Goal: Information Seeking & Learning: Check status

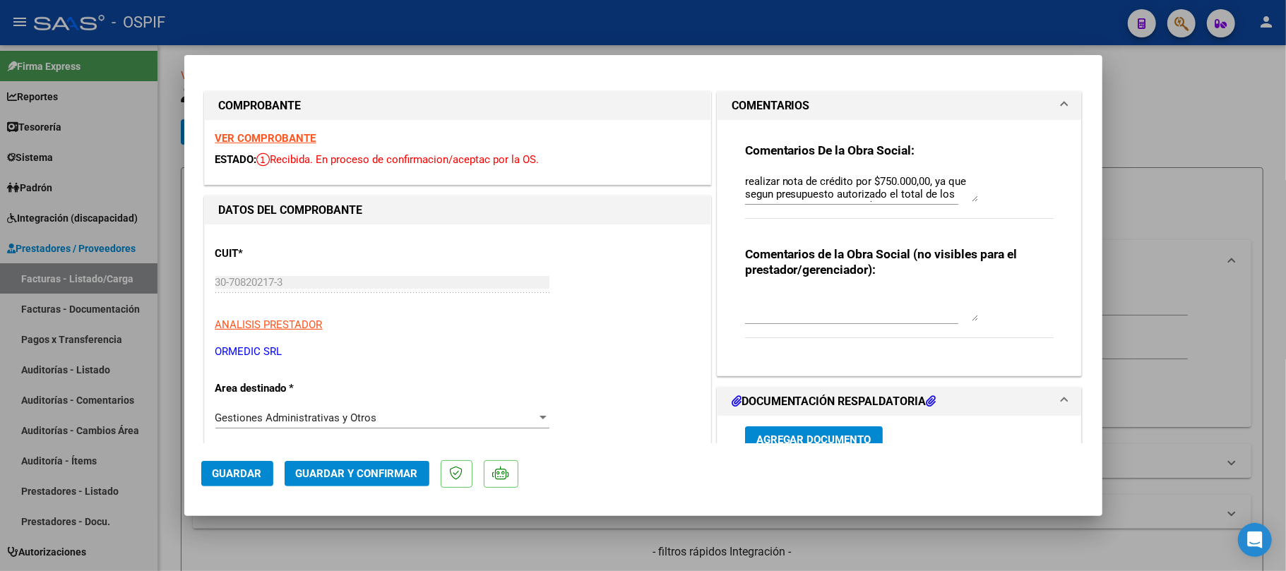
scroll to position [277, 0]
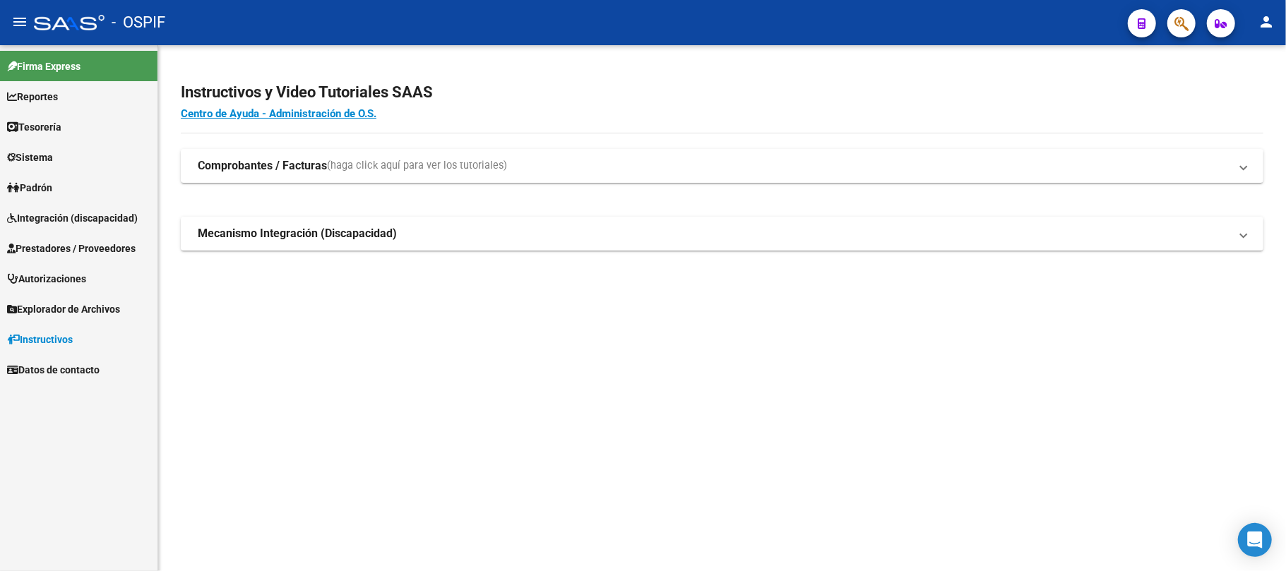
click at [63, 260] on link "Prestadores / Proveedores" at bounding box center [79, 248] width 158 height 30
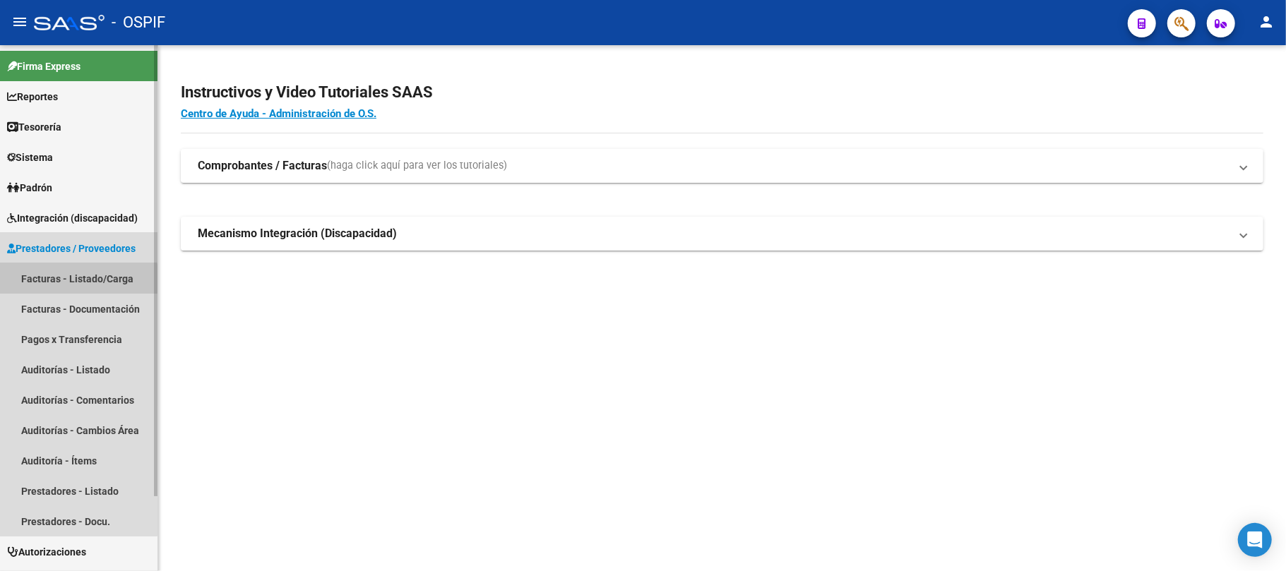
click at [69, 280] on link "Facturas - Listado/Carga" at bounding box center [79, 278] width 158 height 30
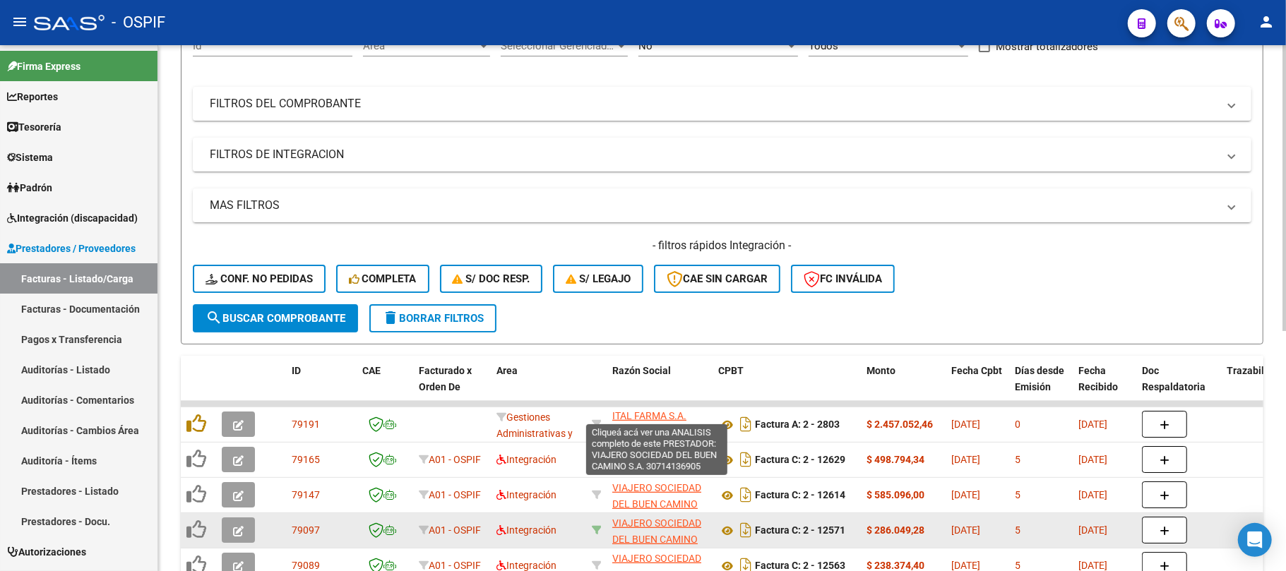
scroll to position [254, 0]
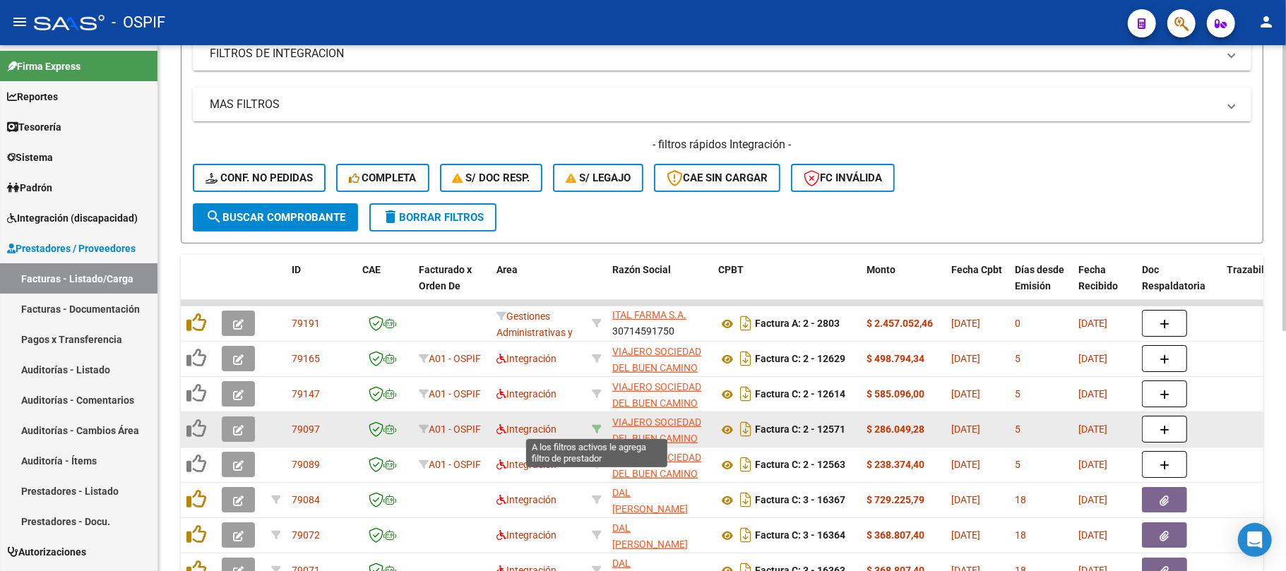
click at [592, 433] on icon at bounding box center [597, 430] width 10 height 10
type input "30714136905"
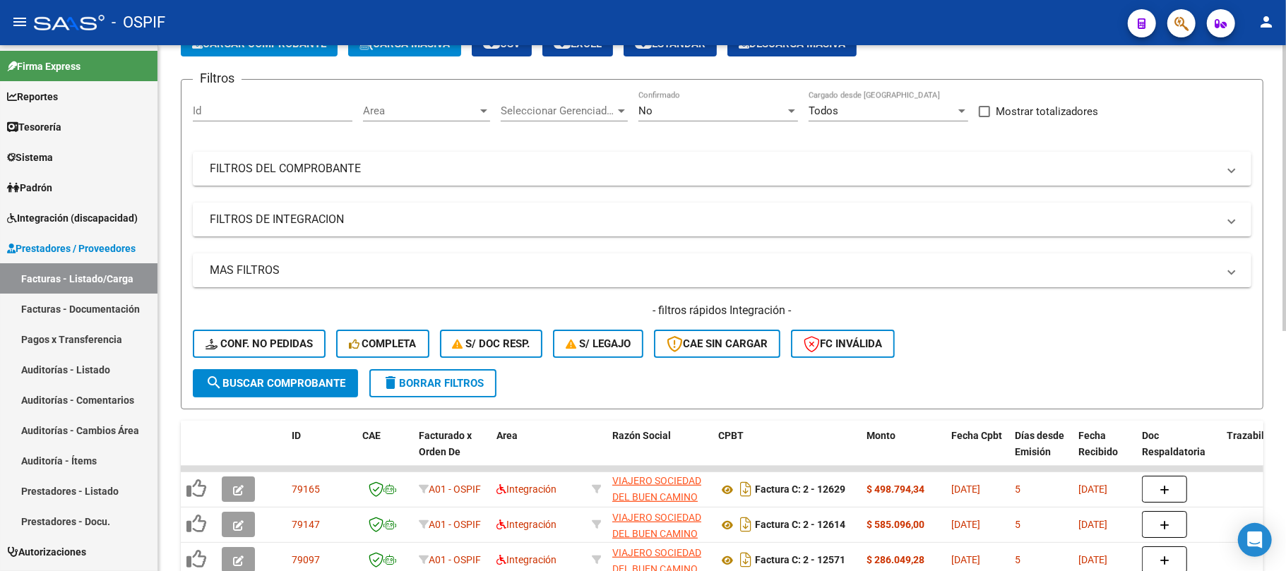
scroll to position [0, 0]
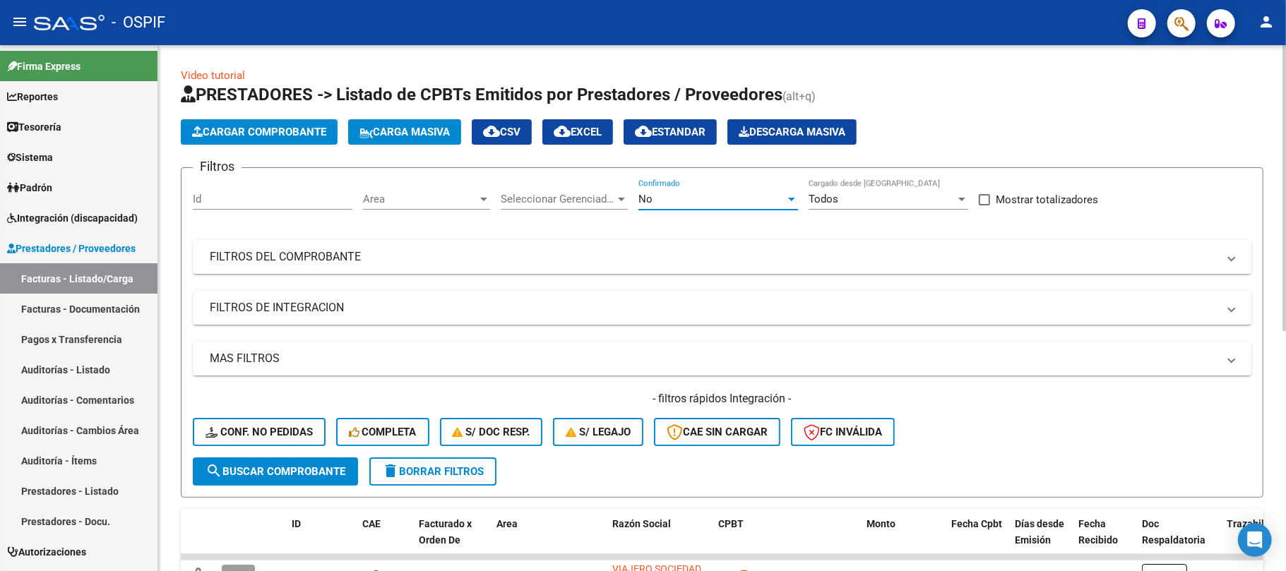
click at [687, 199] on div "No" at bounding box center [712, 199] width 147 height 13
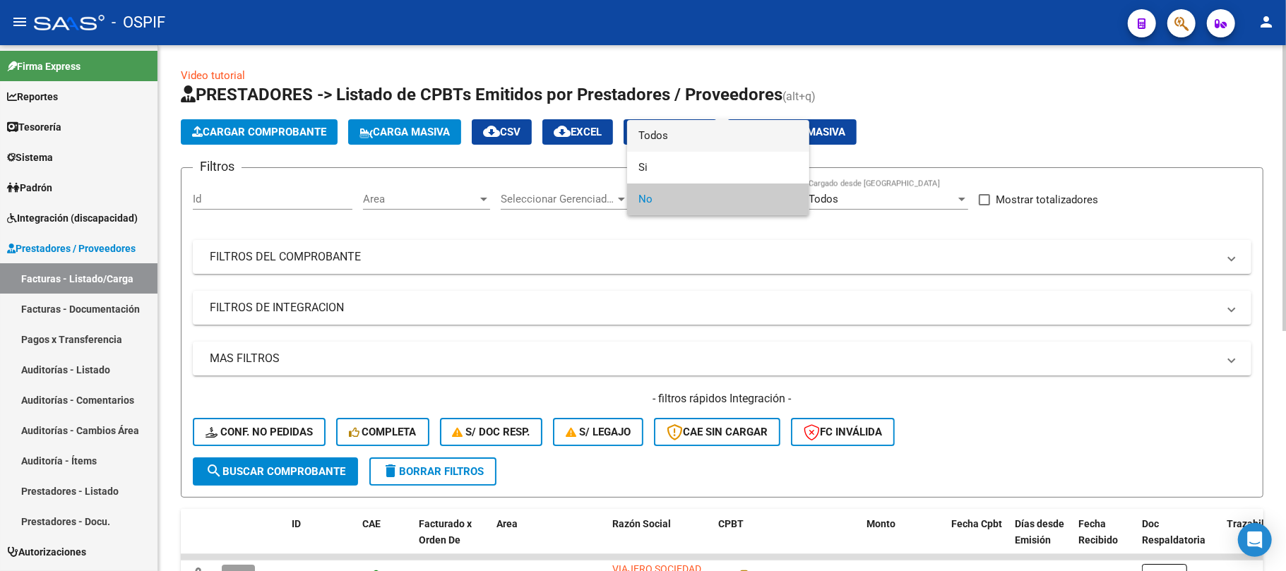
click at [657, 141] on span "Todos" at bounding box center [719, 136] width 160 height 32
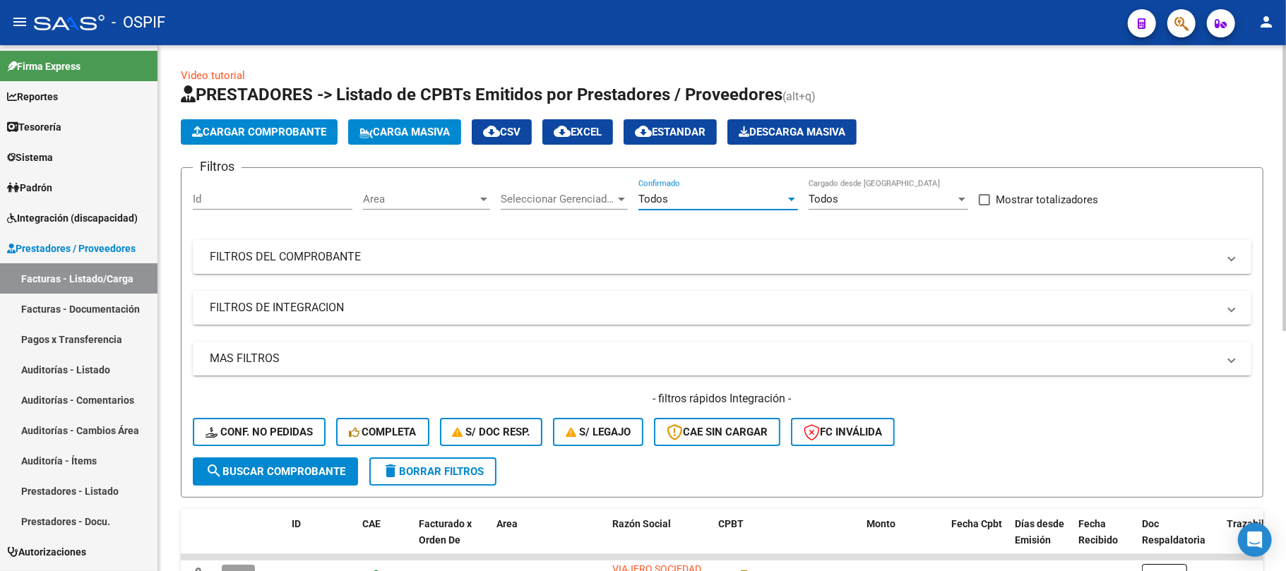
click at [332, 345] on mat-expansion-panel-header "MAS FILTROS" at bounding box center [722, 359] width 1059 height 34
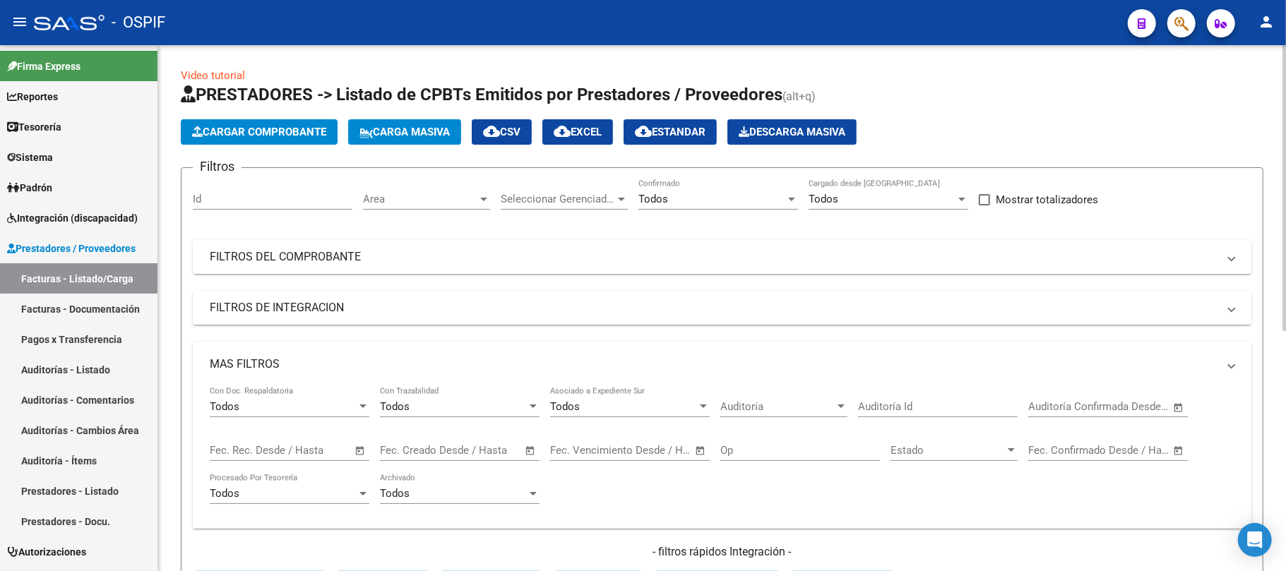
click at [396, 305] on mat-panel-title "FILTROS DE INTEGRACION" at bounding box center [714, 308] width 1008 height 16
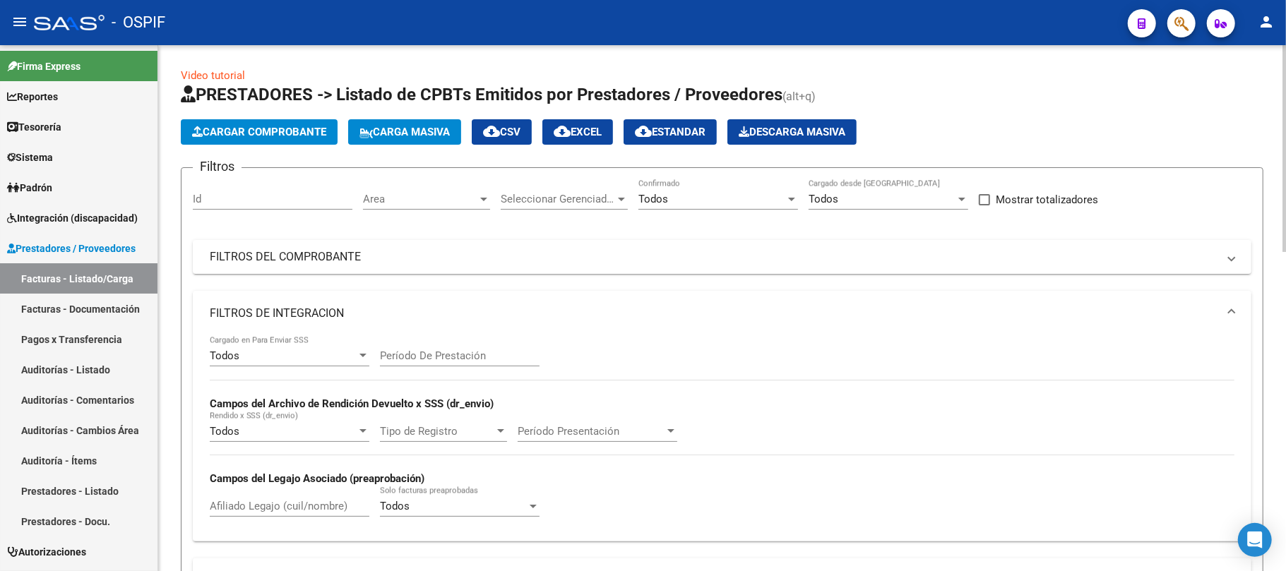
click at [297, 509] on input "Afiliado Legajo (cuil/nombre)" at bounding box center [290, 506] width 160 height 13
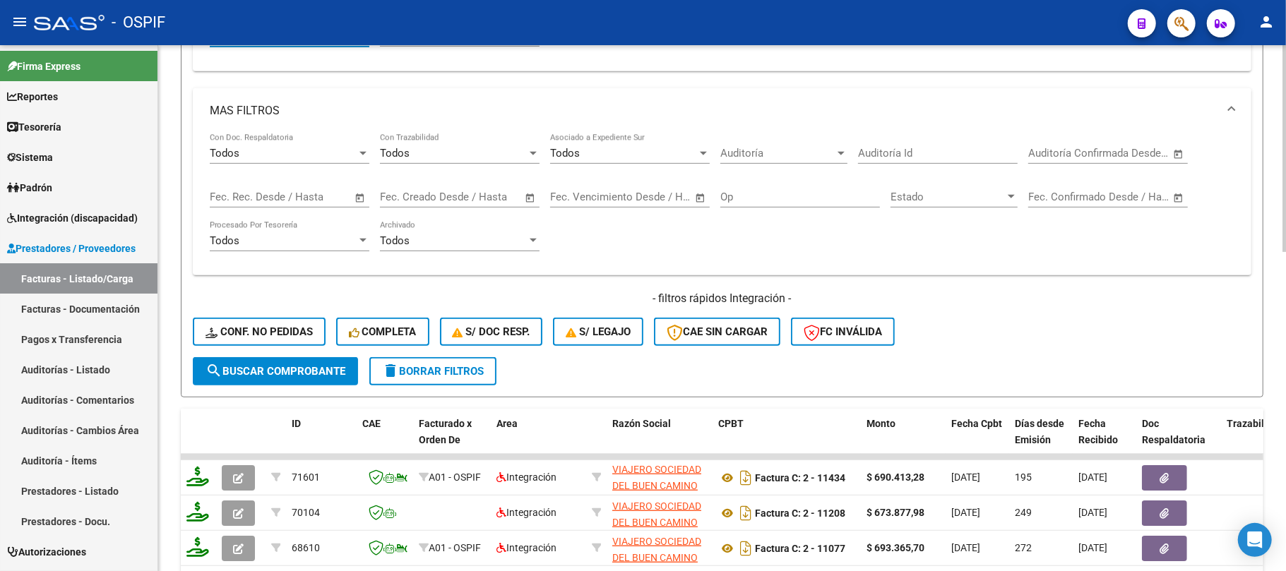
scroll to position [812, 0]
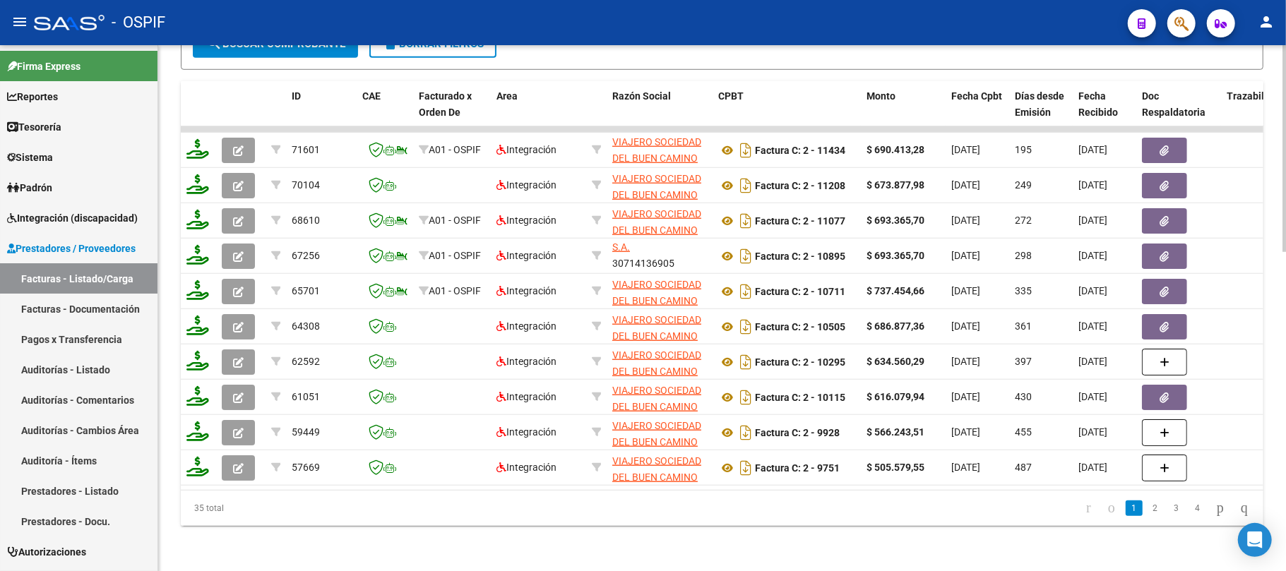
type input "49607530"
drag, startPoint x: 444, startPoint y: 490, endPoint x: 455, endPoint y: 490, distance: 11.3
click at [455, 491] on div "35 total 1 2 3 4" at bounding box center [722, 508] width 1083 height 35
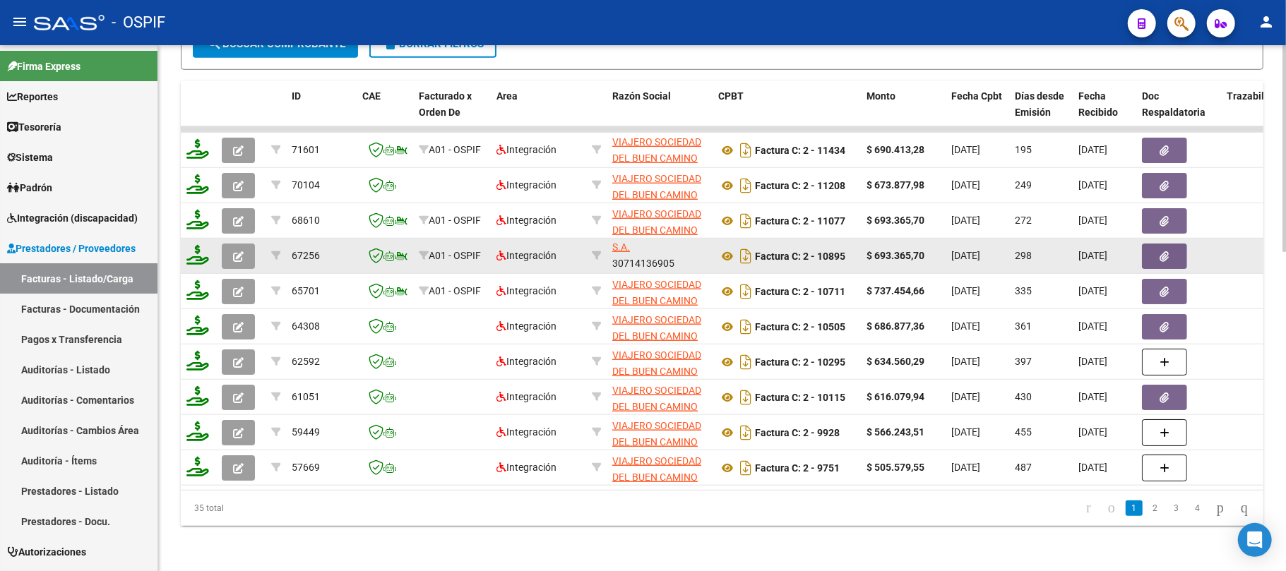
drag, startPoint x: 608, startPoint y: 241, endPoint x: 579, endPoint y: 232, distance: 29.7
click at [667, 247] on div "VIAJERO SOCIEDAD DEL BUEN CAMINO S.A. 30714136905" at bounding box center [659, 257] width 95 height 30
drag, startPoint x: 675, startPoint y: 249, endPoint x: 591, endPoint y: 224, distance: 88.3
click at [562, 218] on datatable-scroller "71601 A01 - OSPIF Integración VIAJERO SOCIEDAD DEL BUEN CAMINO S.A. 30714136905…" at bounding box center [722, 306] width 1083 height 360
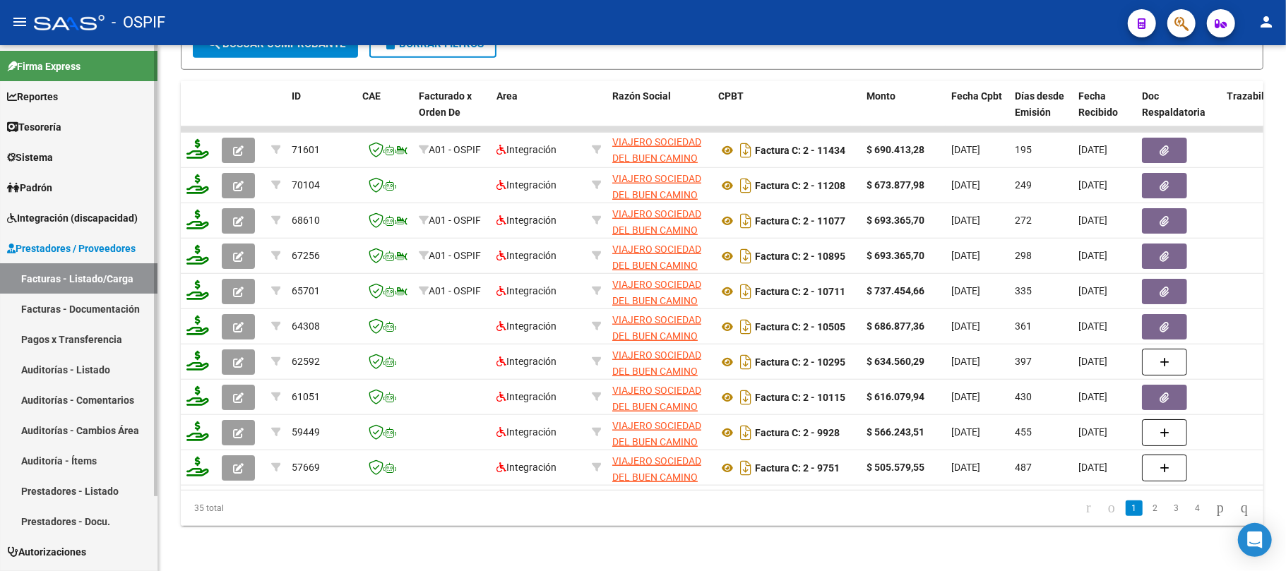
click at [107, 221] on span "Integración (discapacidad)" at bounding box center [72, 219] width 131 height 16
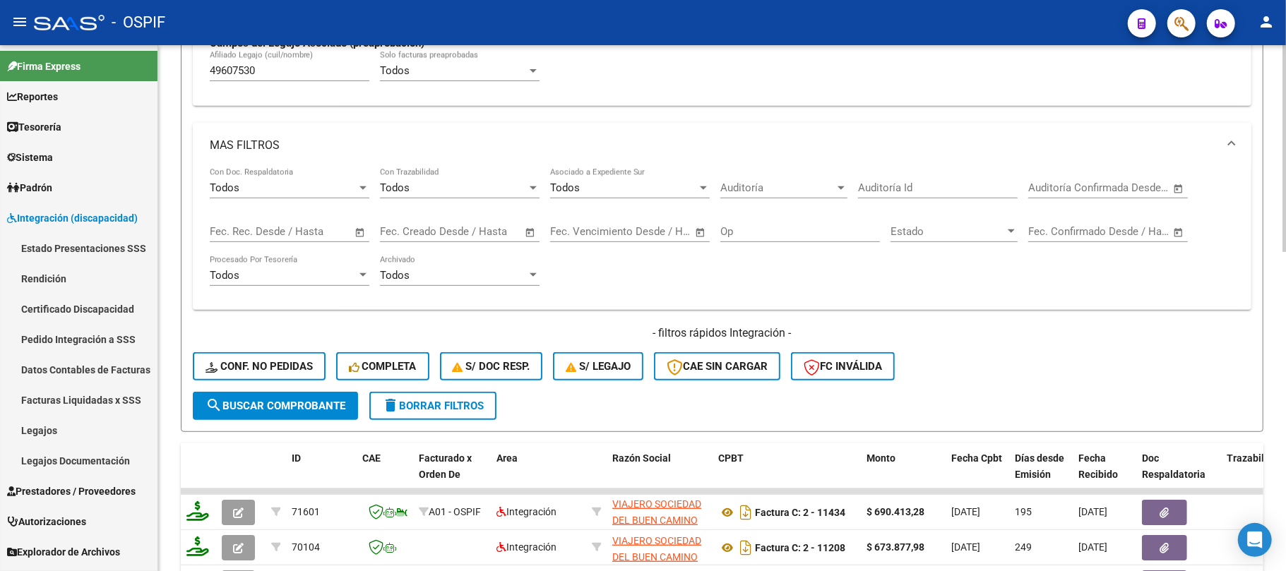
scroll to position [342, 0]
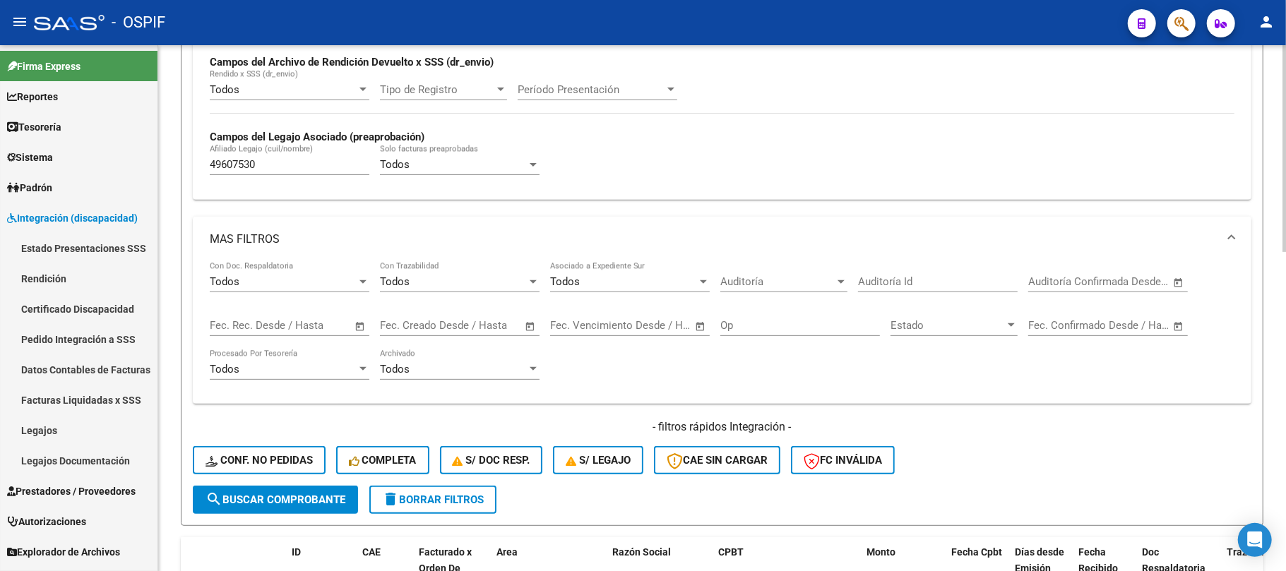
click at [227, 165] on input "49607530" at bounding box center [290, 164] width 160 height 13
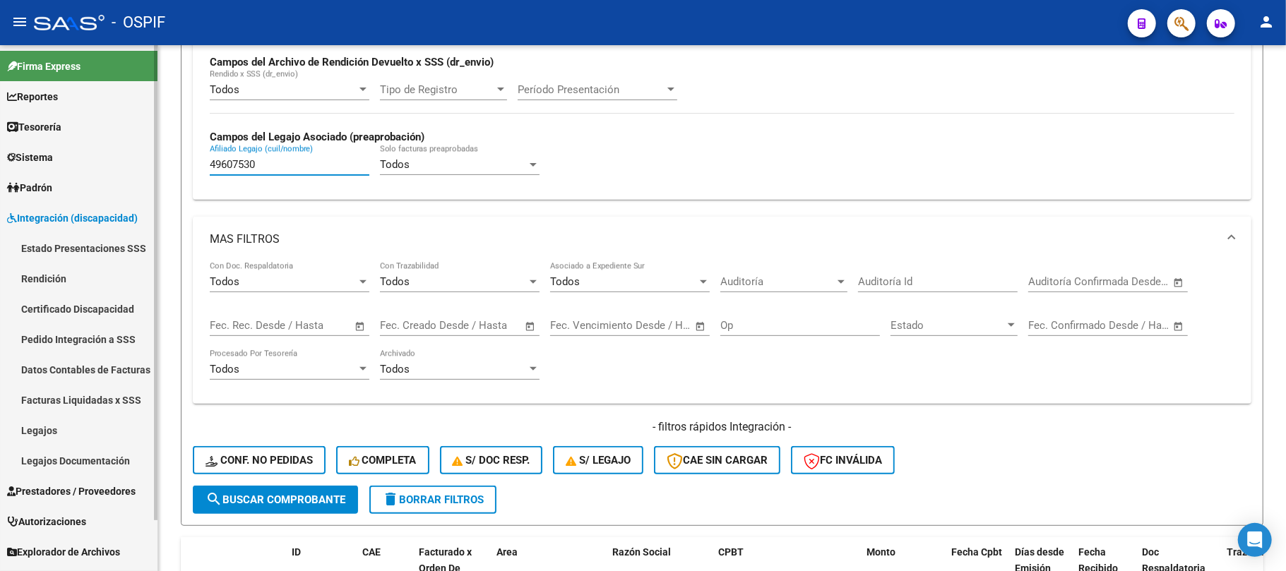
click at [69, 181] on link "Padrón" at bounding box center [79, 187] width 158 height 30
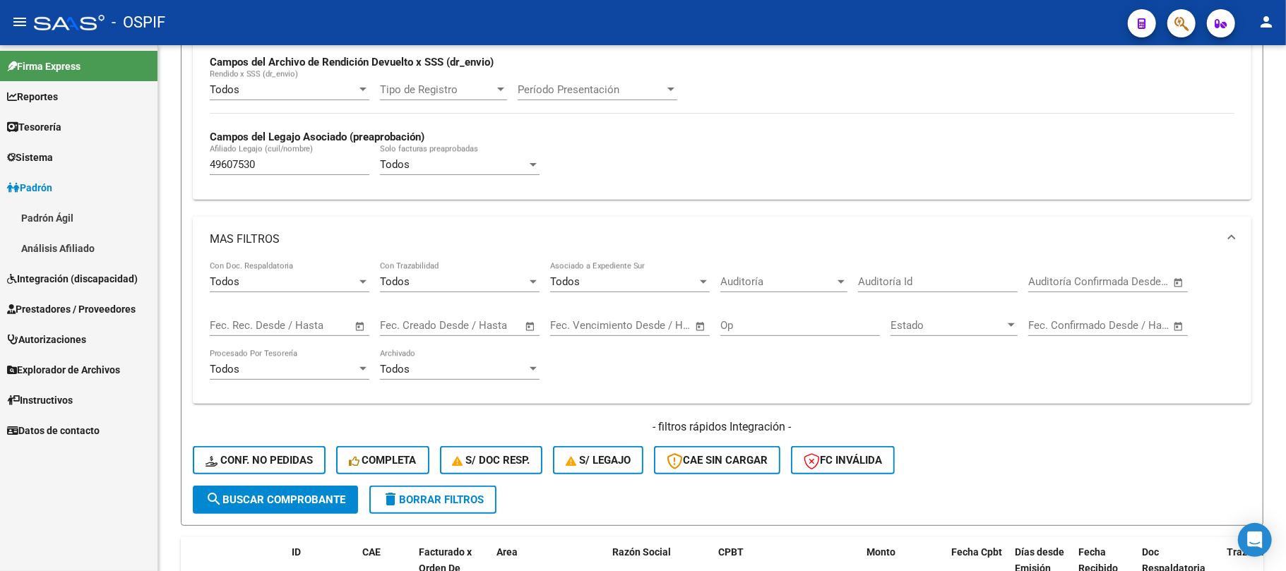
click at [78, 289] on link "Integración (discapacidad)" at bounding box center [79, 278] width 158 height 30
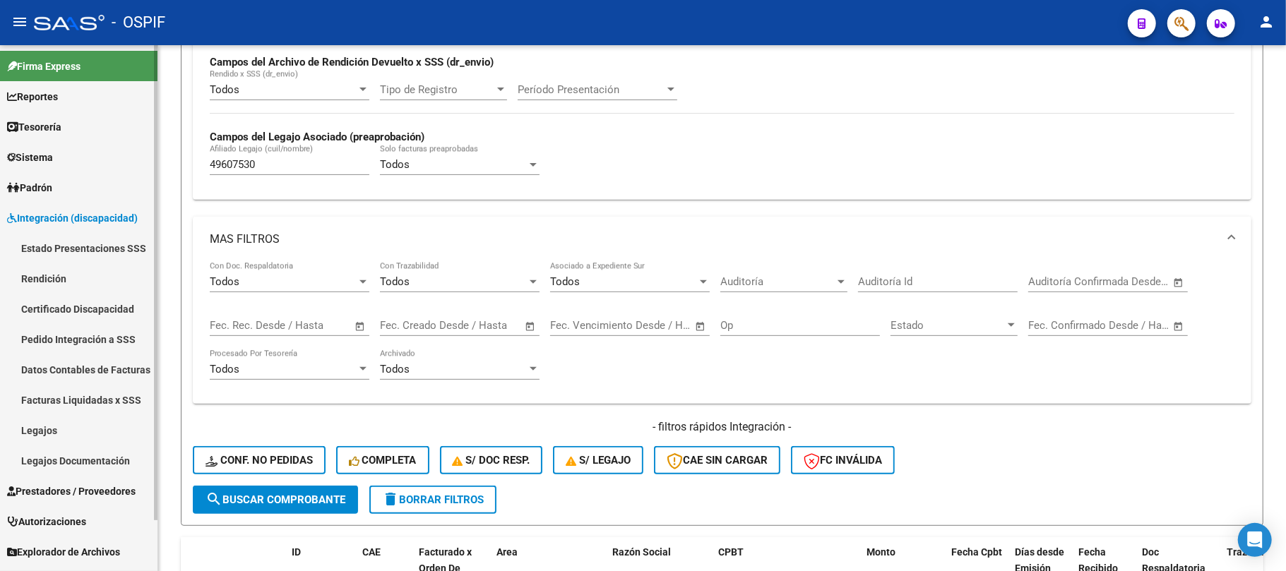
click at [71, 438] on link "Legajos" at bounding box center [79, 430] width 158 height 30
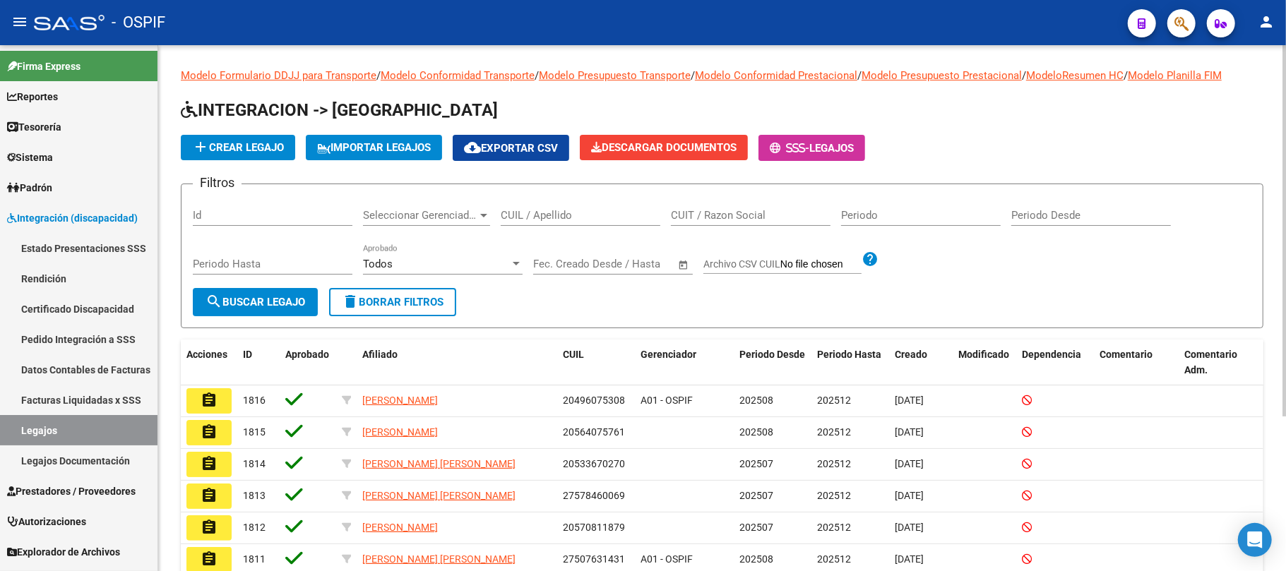
click at [564, 222] on div "CUIL / Apellido" at bounding box center [581, 211] width 160 height 30
drag, startPoint x: 564, startPoint y: 222, endPoint x: 512, endPoint y: 212, distance: 52.5
paste input "49607530"
type input "49607530"
click at [294, 309] on button "search Buscar Legajo" at bounding box center [255, 302] width 125 height 28
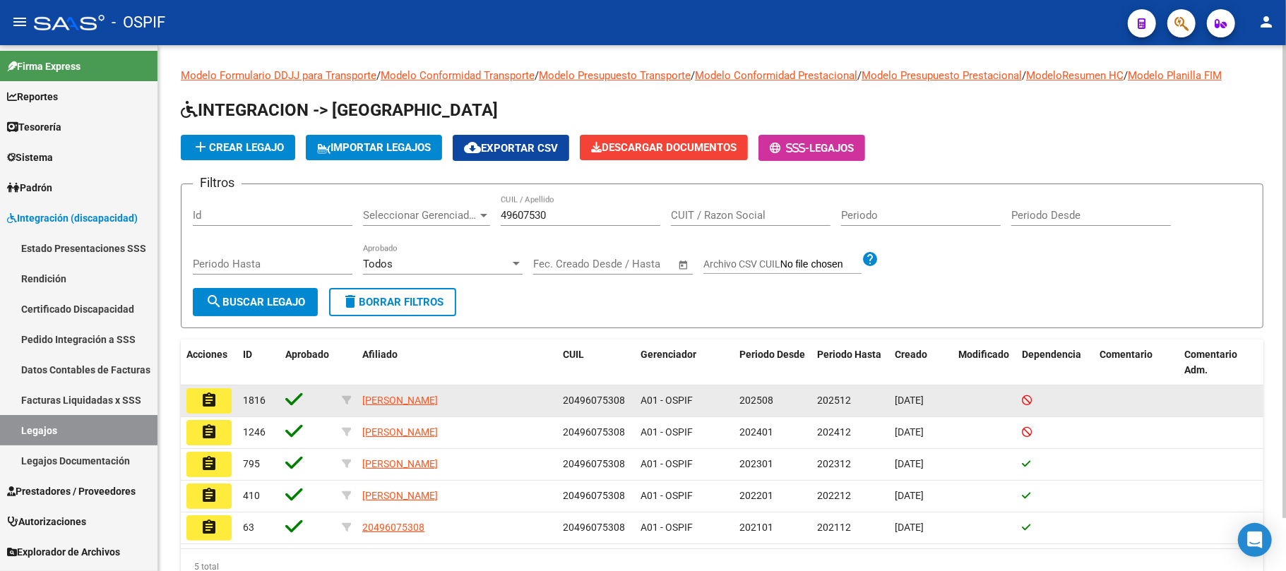
click at [221, 396] on button "assignment" at bounding box center [208, 401] width 45 height 25
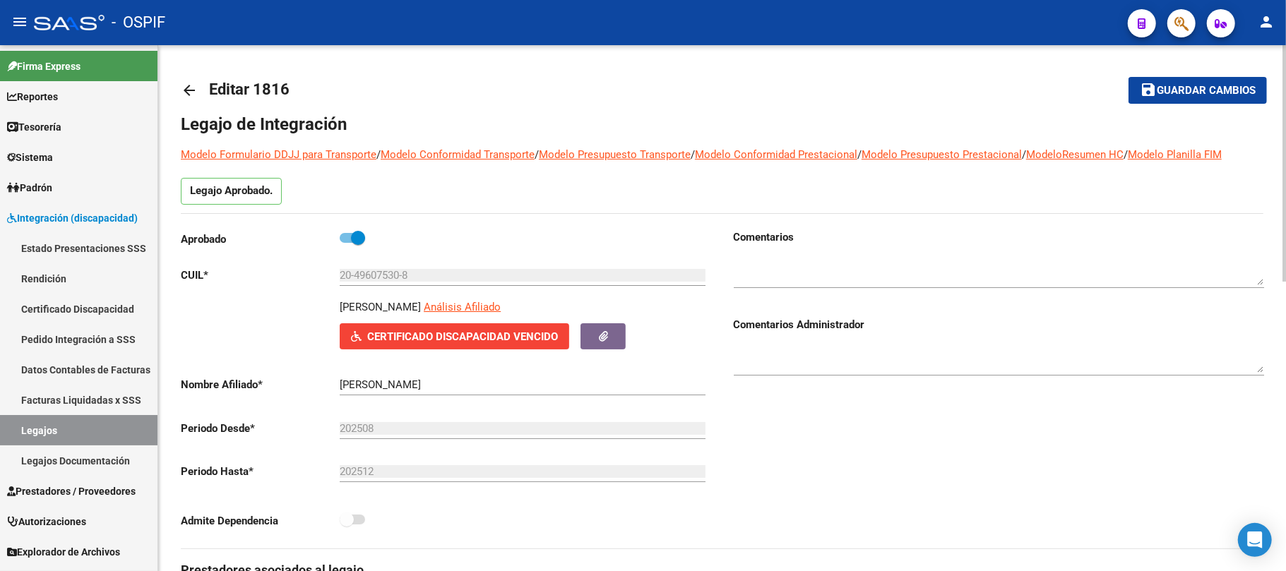
click at [189, 93] on mat-icon "arrow_back" at bounding box center [189, 90] width 17 height 17
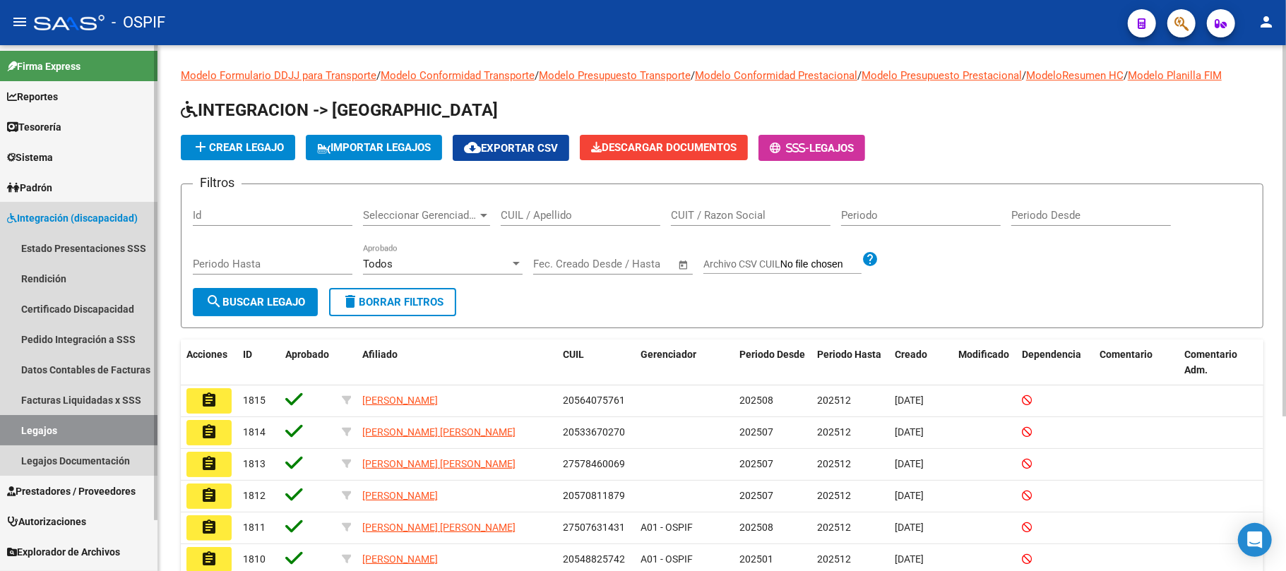
click at [62, 213] on span "Integración (discapacidad)" at bounding box center [72, 219] width 131 height 16
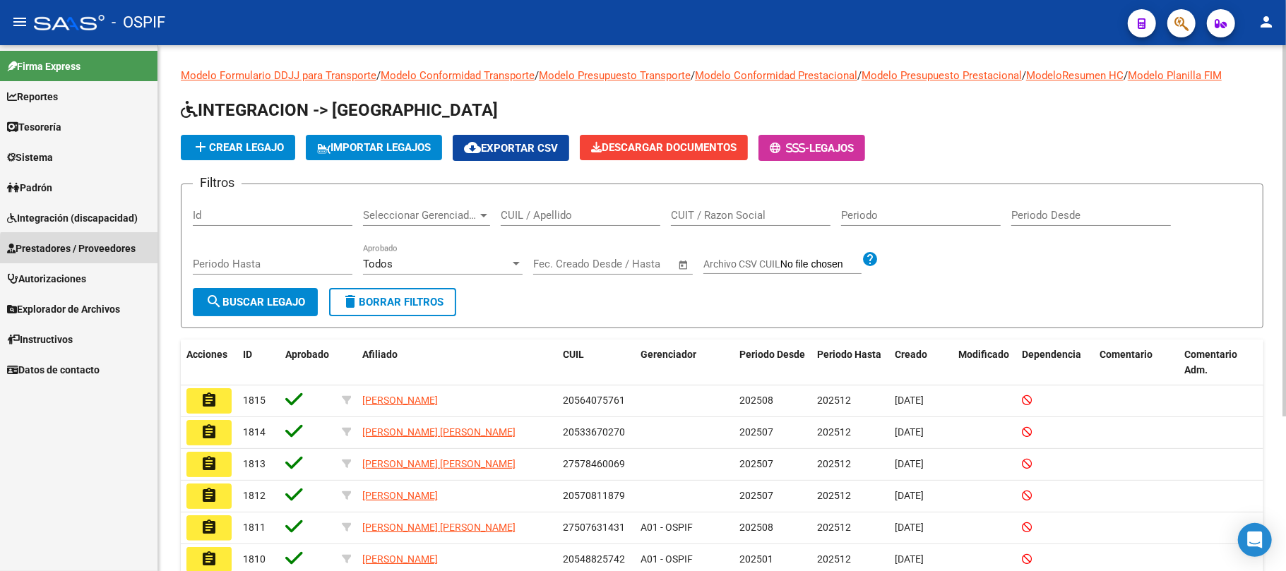
click at [91, 254] on span "Prestadores / Proveedores" at bounding box center [71, 249] width 129 height 16
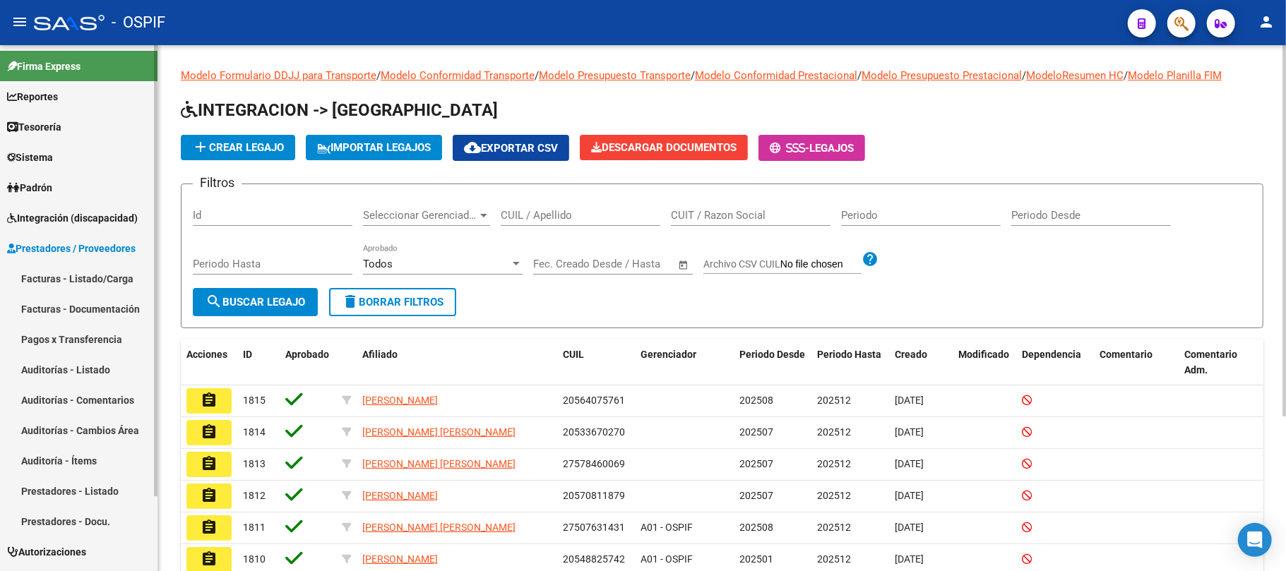
click at [93, 277] on link "Facturas - Listado/Carga" at bounding box center [79, 278] width 158 height 30
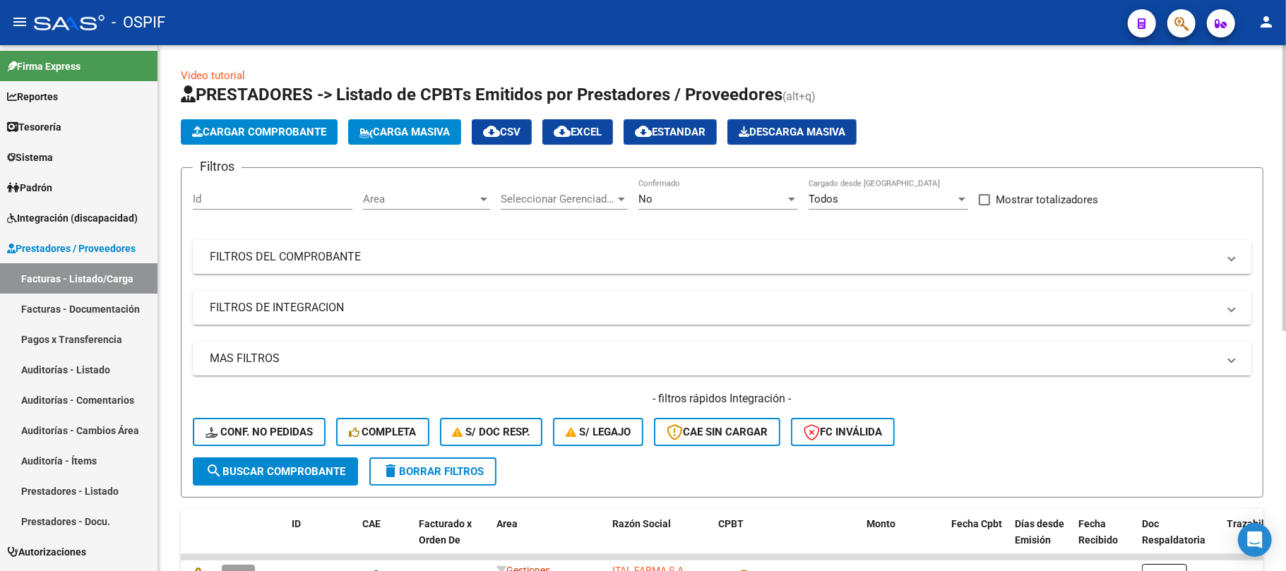
click at [475, 268] on div "Filtros Id Area Area Seleccionar Gerenciador Seleccionar Gerenciador No Confirm…" at bounding box center [722, 318] width 1059 height 278
click at [463, 261] on mat-panel-title "FILTROS DEL COMPROBANTE" at bounding box center [714, 257] width 1008 height 16
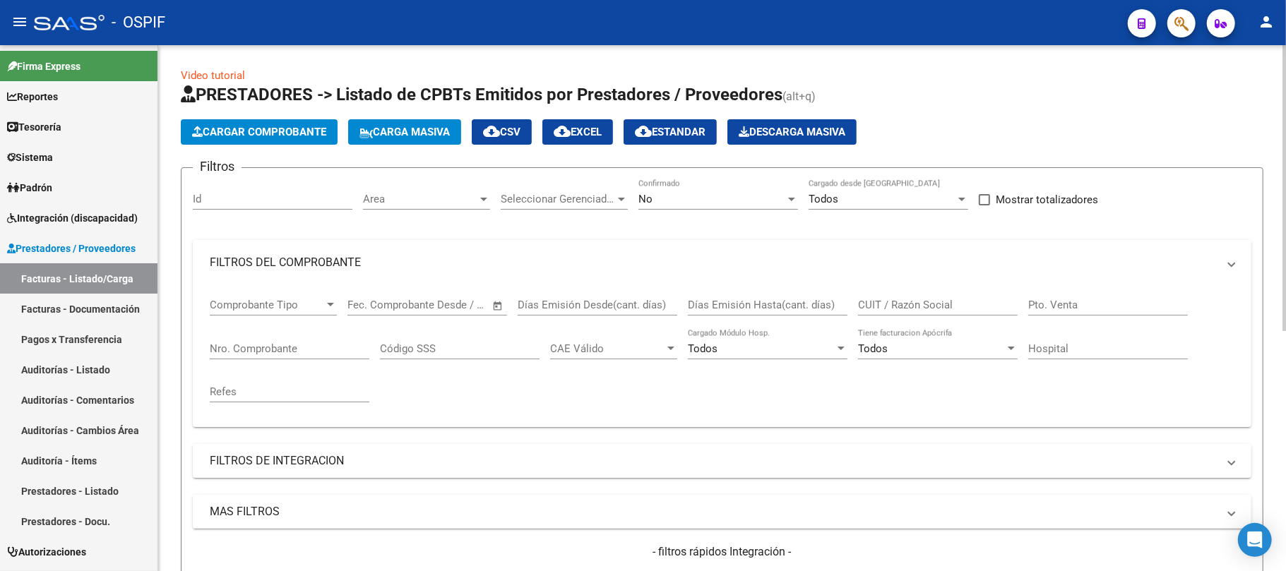
click at [331, 351] on input "Nro. Comprobante" at bounding box center [290, 349] width 160 height 13
click at [289, 348] on input "Nro. Comprobante" at bounding box center [290, 349] width 160 height 13
paste input "1290"
type input "1290"
click at [687, 194] on div "No" at bounding box center [712, 199] width 147 height 13
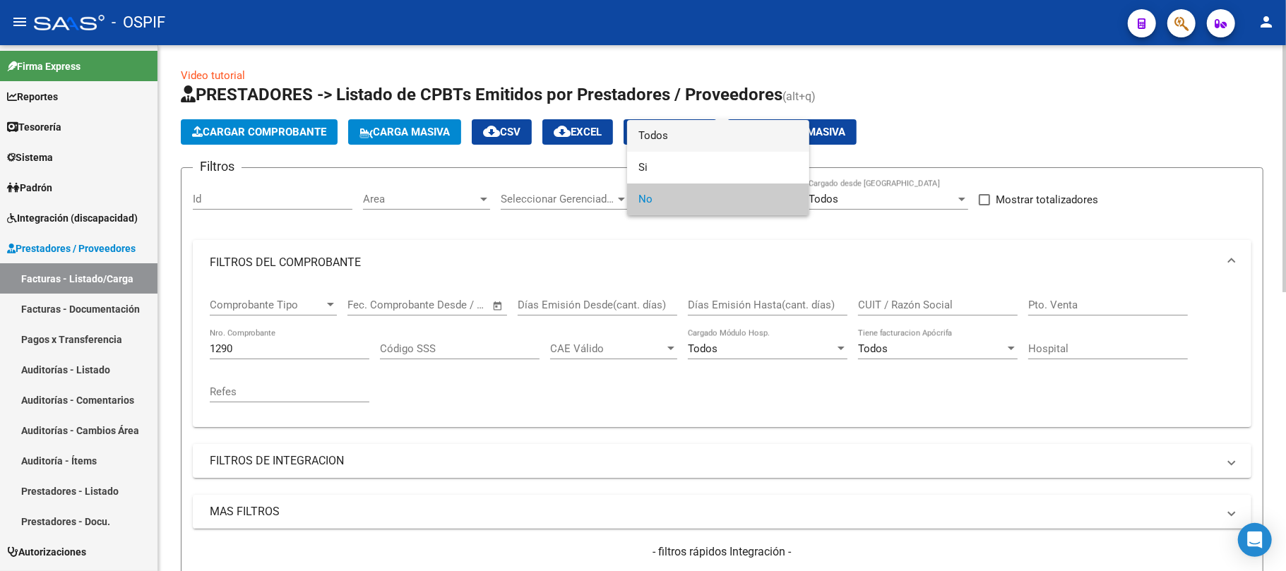
drag, startPoint x: 656, startPoint y: 142, endPoint x: 538, endPoint y: 213, distance: 137.3
click at [656, 142] on span "Todos" at bounding box center [719, 136] width 160 height 32
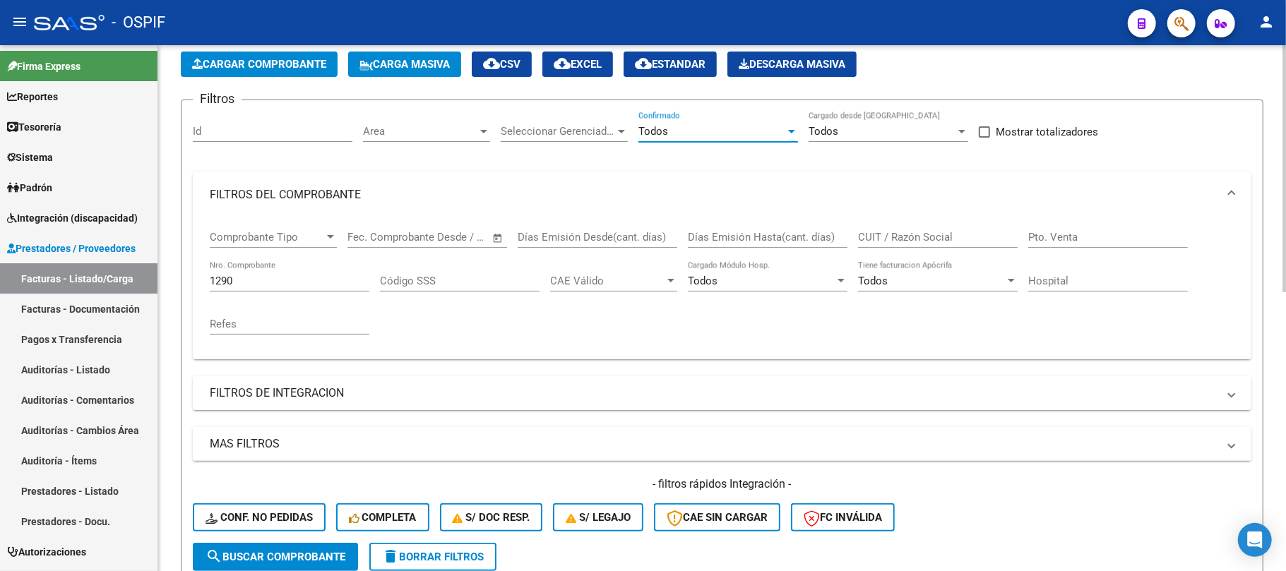
scroll to position [94, 0]
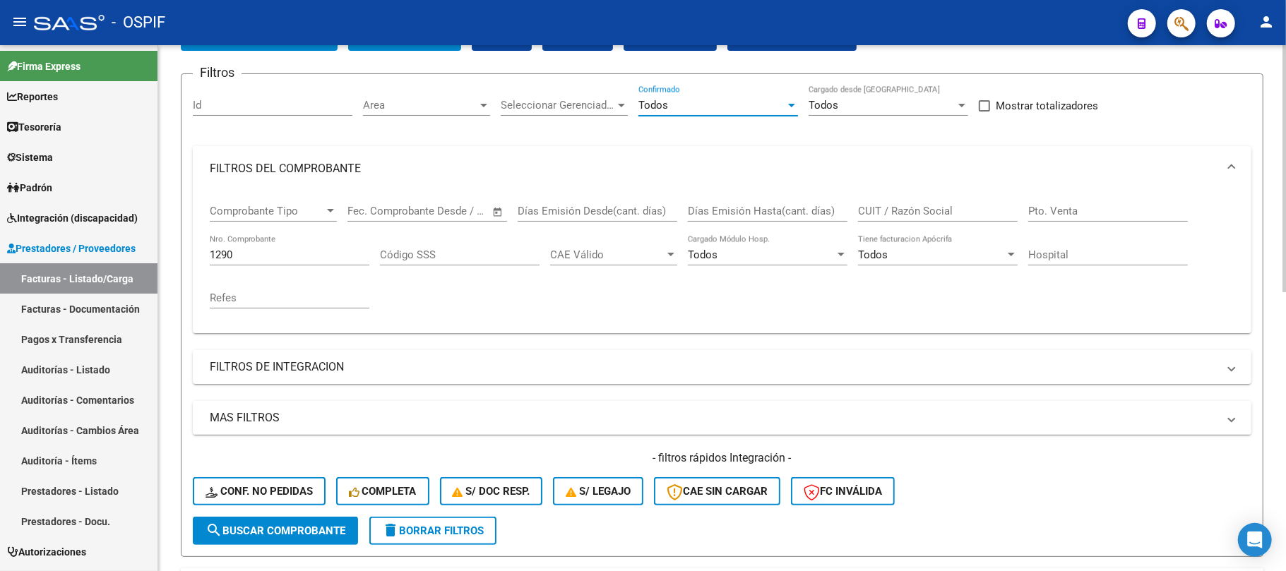
click at [405, 119] on div "Area Area" at bounding box center [426, 107] width 127 height 44
click at [418, 105] on span "Area" at bounding box center [420, 105] width 114 height 13
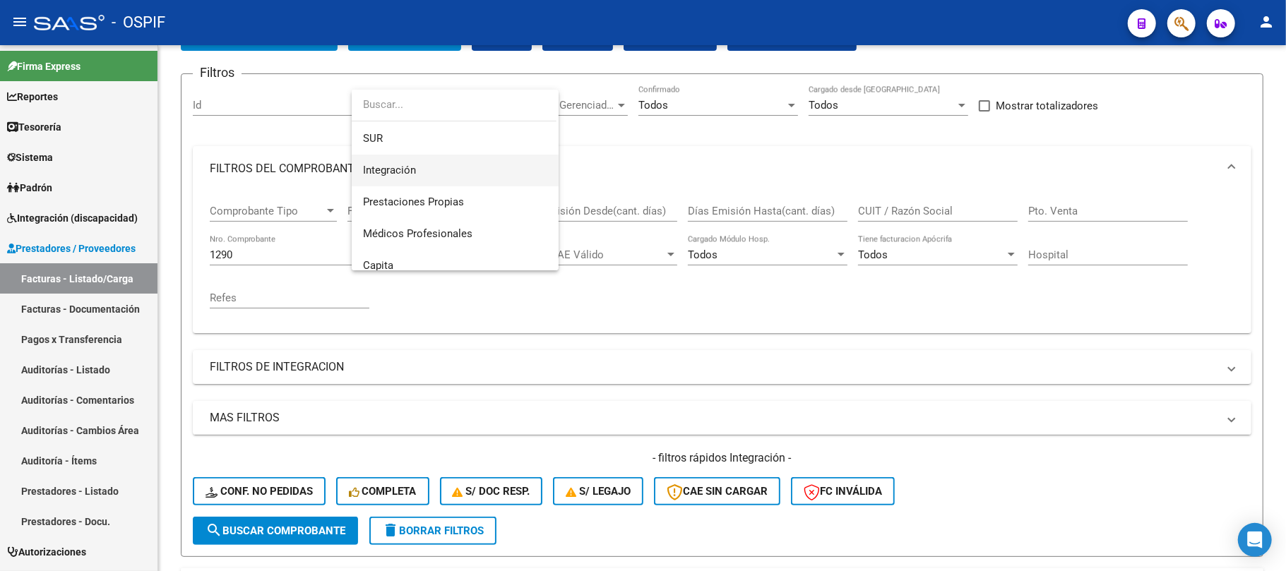
click at [437, 177] on span "Integración" at bounding box center [455, 171] width 184 height 32
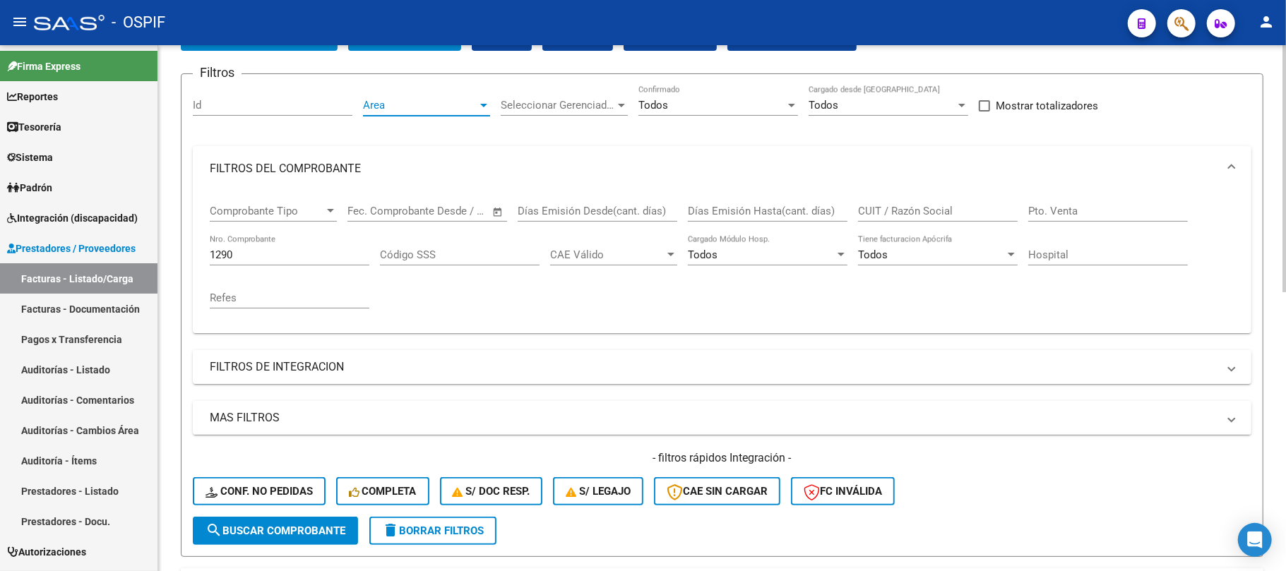
click at [302, 532] on span "search Buscar Comprobante" at bounding box center [276, 531] width 140 height 13
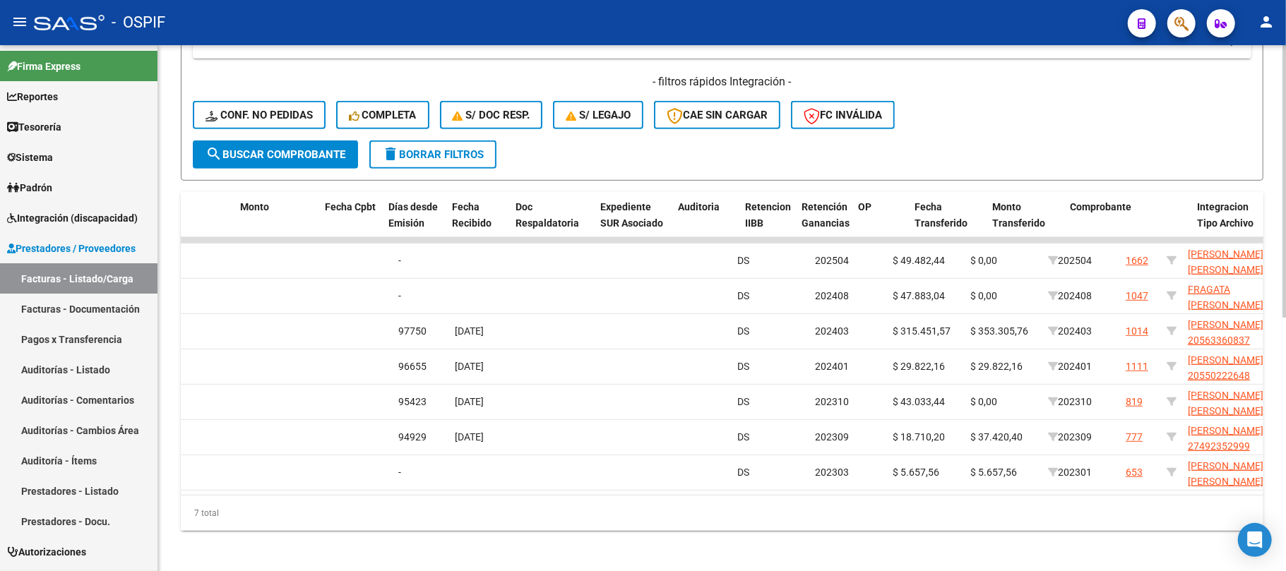
scroll to position [0, 0]
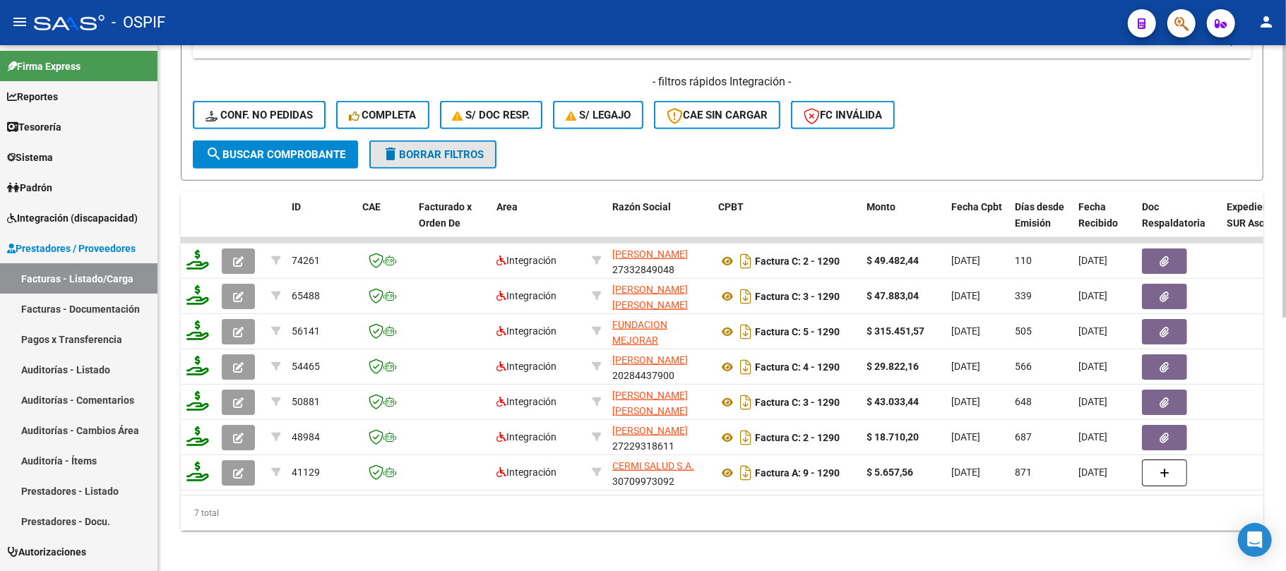
click at [422, 148] on span "delete Borrar Filtros" at bounding box center [433, 154] width 102 height 13
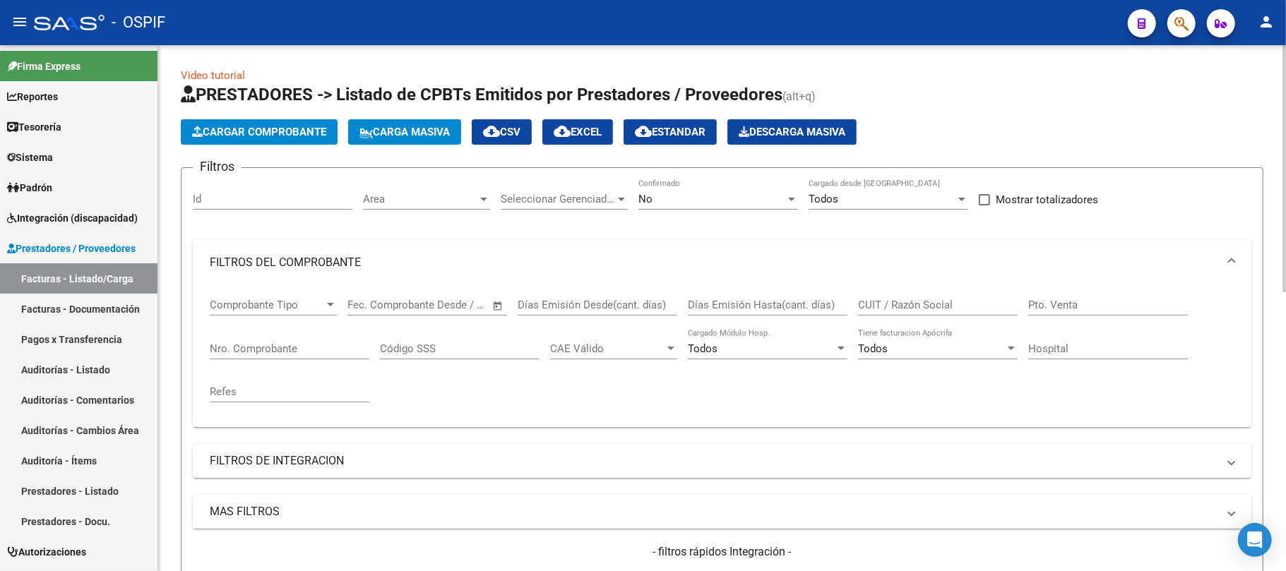
click at [207, 168] on h3 "Filtros" at bounding box center [217, 167] width 49 height 20
click at [208, 168] on h3 "Filtros" at bounding box center [217, 167] width 49 height 20
click at [244, 167] on form "Filtros Id Area Area Seleccionar Gerenciador Seleccionar Gerenciador No Confirm…" at bounding box center [722, 409] width 1083 height 484
drag, startPoint x: 244, startPoint y: 167, endPoint x: 1286, endPoint y: 167, distance: 1041.9
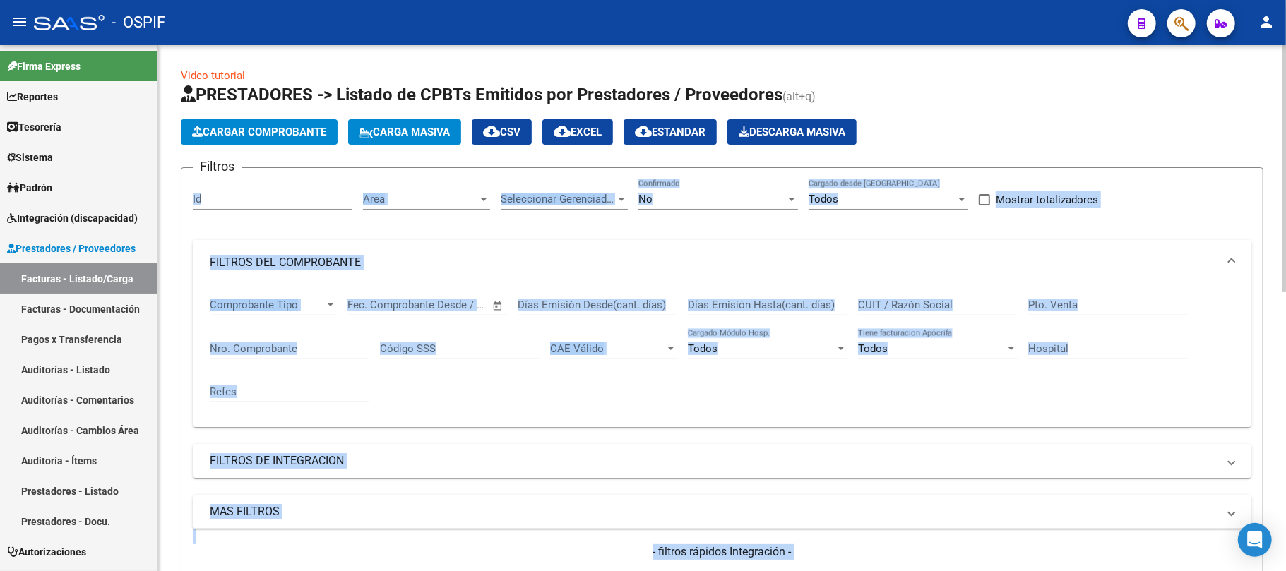
click at [1207, 162] on app-list-header "PRESTADORES -> Listado de CPBTs Emitidos por Prestadores / Proveedores (alt+q) …" at bounding box center [722, 367] width 1083 height 568
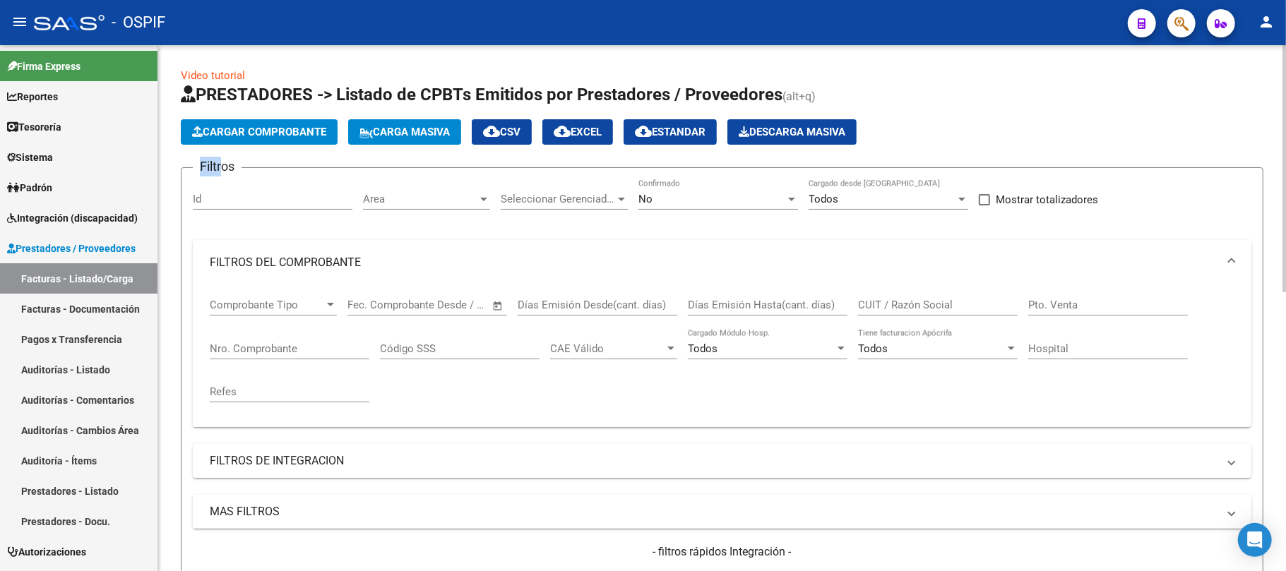
drag, startPoint x: 223, startPoint y: 167, endPoint x: 195, endPoint y: 167, distance: 28.3
click at [195, 167] on h3 "Filtros" at bounding box center [217, 167] width 49 height 20
click at [206, 170] on h3 "Filtros" at bounding box center [217, 167] width 49 height 20
drag, startPoint x: 235, startPoint y: 168, endPoint x: 204, endPoint y: 170, distance: 31.1
click at [204, 170] on h3 "Filtros" at bounding box center [217, 167] width 49 height 20
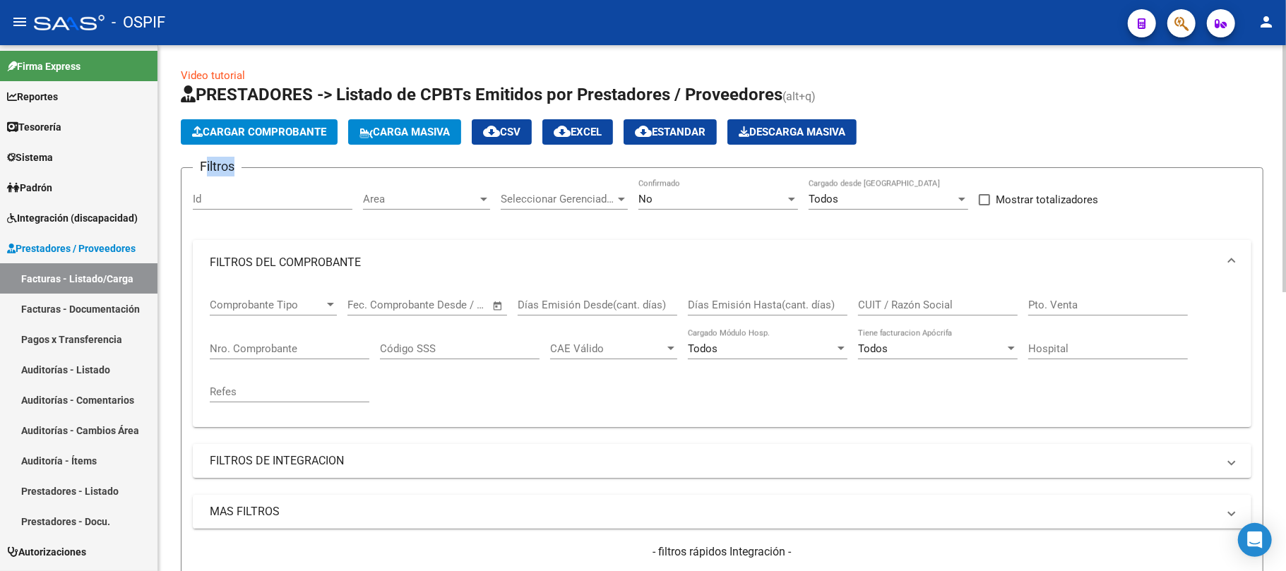
click at [204, 170] on h3 "Filtros" at bounding box center [217, 167] width 49 height 20
drag, startPoint x: 207, startPoint y: 172, endPoint x: 237, endPoint y: 172, distance: 30.4
click at [237, 172] on h3 "Filtros" at bounding box center [217, 167] width 49 height 20
drag, startPoint x: 239, startPoint y: 170, endPoint x: 194, endPoint y: 170, distance: 45.2
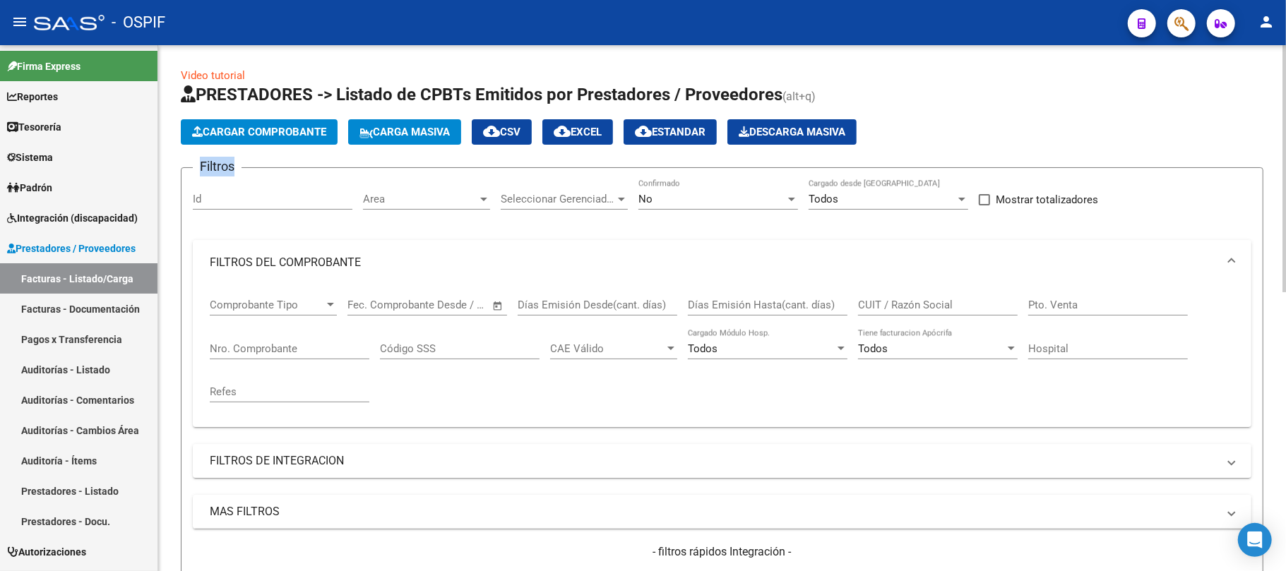
click at [194, 170] on h3 "Filtros" at bounding box center [217, 167] width 49 height 20
drag, startPoint x: 198, startPoint y: 164, endPoint x: 247, endPoint y: 171, distance: 49.3
click at [247, 171] on form "Filtros Id Area Area Seleccionar Gerenciador Seleccionar Gerenciador No Confirm…" at bounding box center [722, 409] width 1083 height 484
click at [246, 171] on form "Filtros Id Area Area Seleccionar Gerenciador Seleccionar Gerenciador No Confirm…" at bounding box center [722, 409] width 1083 height 484
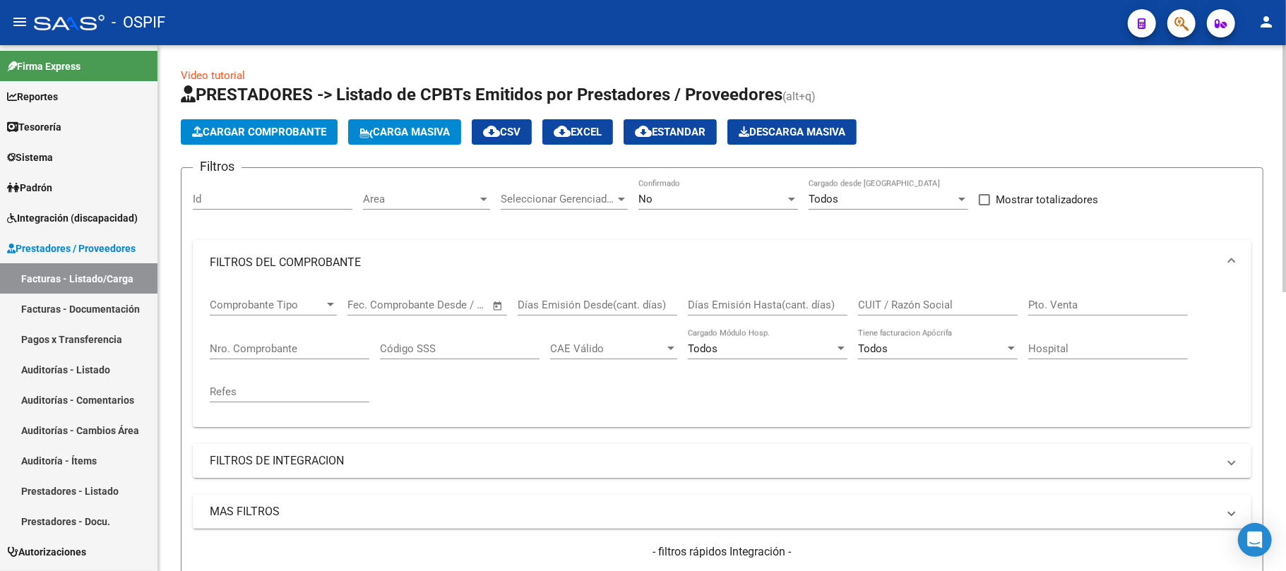
drag, startPoint x: 236, startPoint y: 171, endPoint x: 191, endPoint y: 167, distance: 45.3
click at [191, 167] on form "Filtros Id Area Area Seleccionar Gerenciador Seleccionar Gerenciador No Confirm…" at bounding box center [722, 409] width 1083 height 484
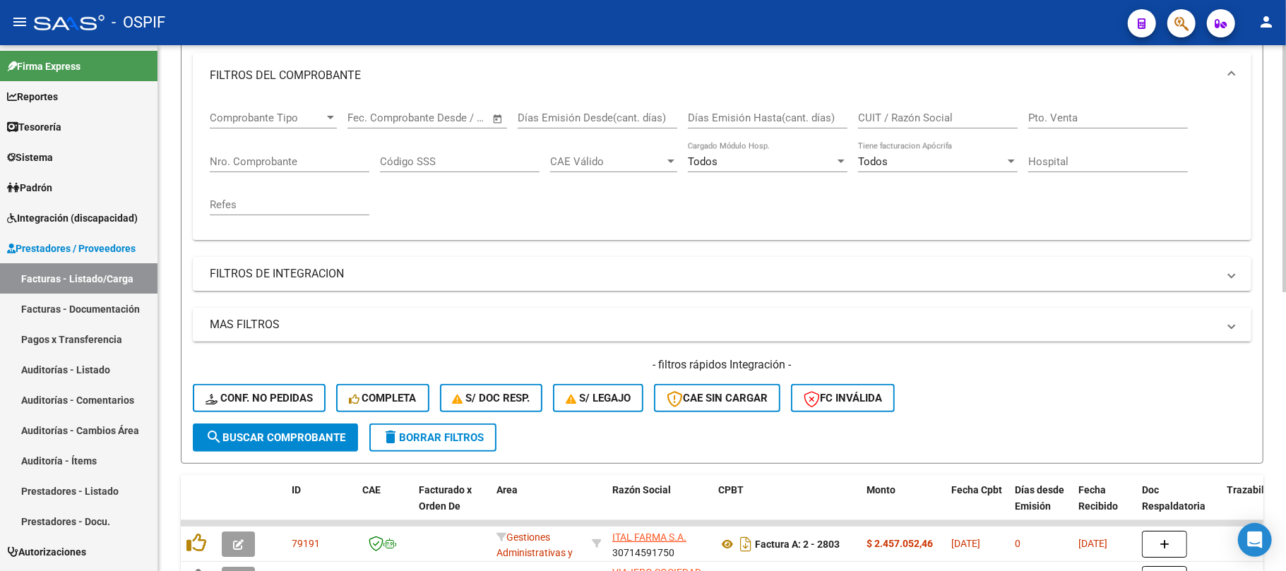
scroll to position [188, 0]
click at [393, 439] on mat-icon "delete" at bounding box center [390, 436] width 17 height 17
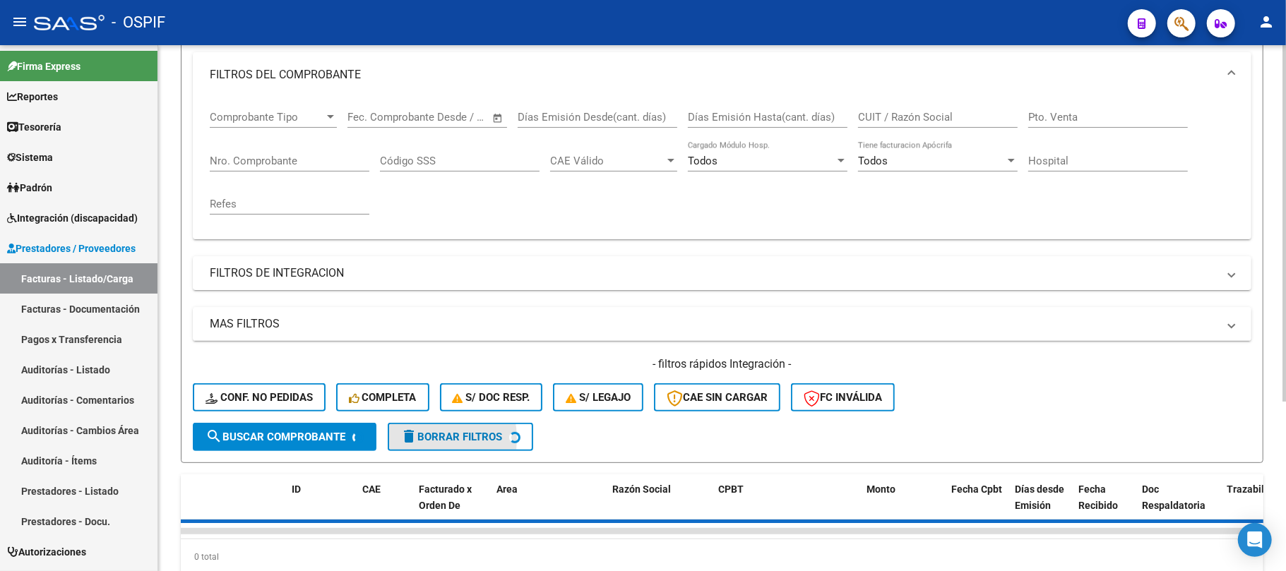
scroll to position [0, 0]
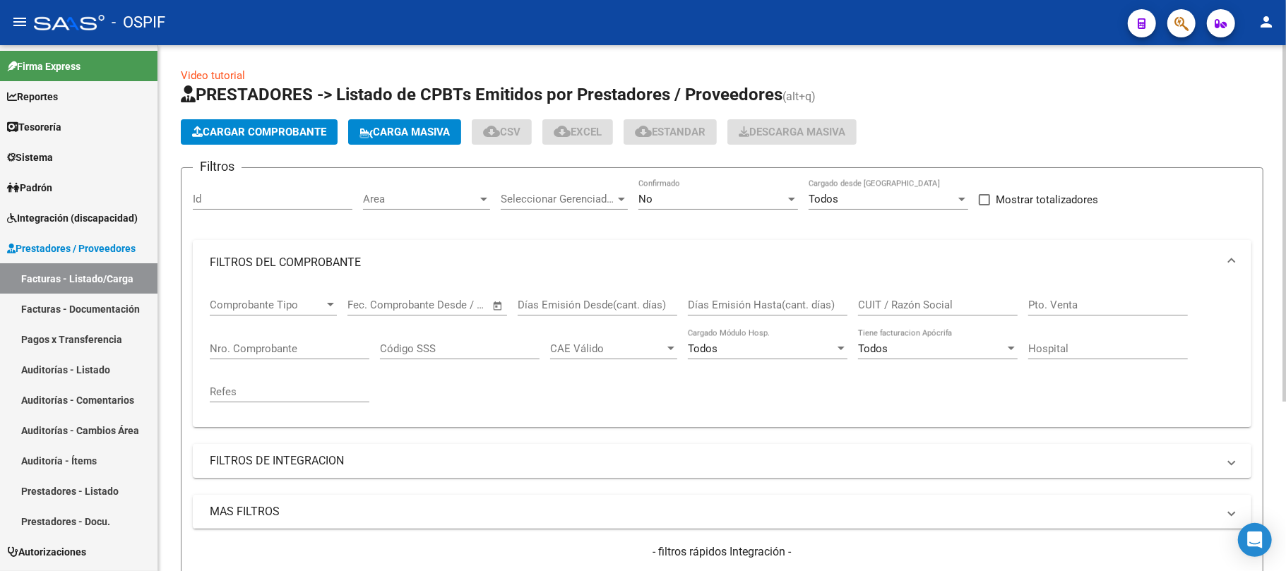
click at [685, 213] on div "No Confirmado" at bounding box center [719, 201] width 160 height 44
click at [693, 204] on div "No" at bounding box center [712, 199] width 147 height 13
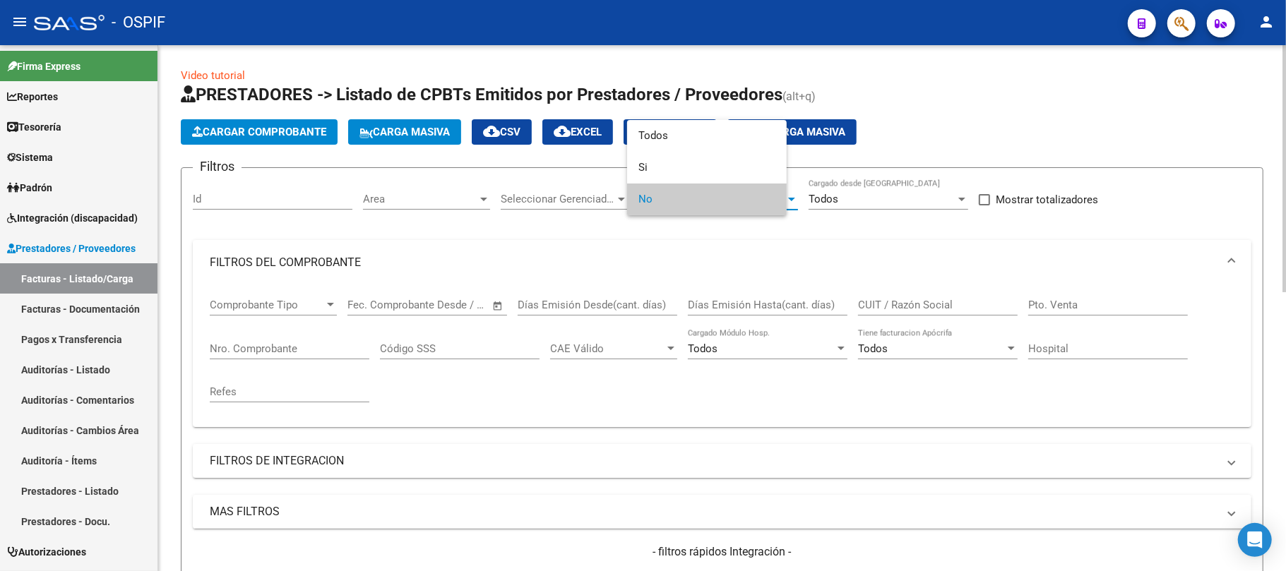
click at [715, 213] on span "No" at bounding box center [707, 200] width 137 height 32
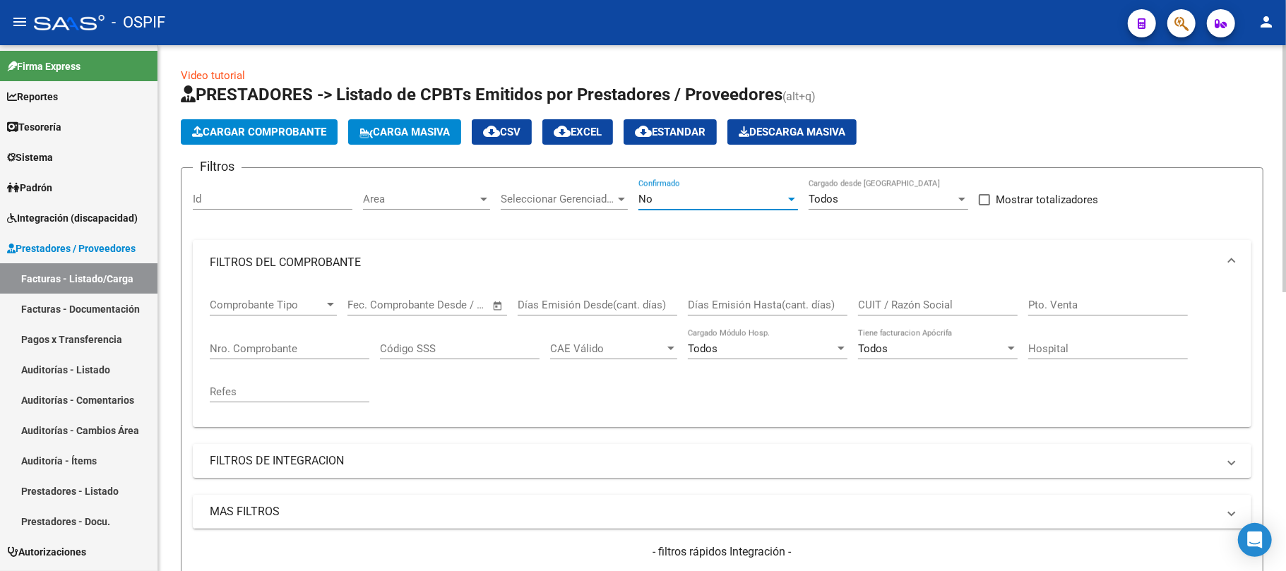
click at [896, 295] on div "CUIT / Razón Social" at bounding box center [938, 300] width 160 height 30
click at [900, 309] on input "CUIT / Razón Social" at bounding box center [938, 305] width 160 height 13
click at [733, 196] on div "No" at bounding box center [712, 199] width 147 height 13
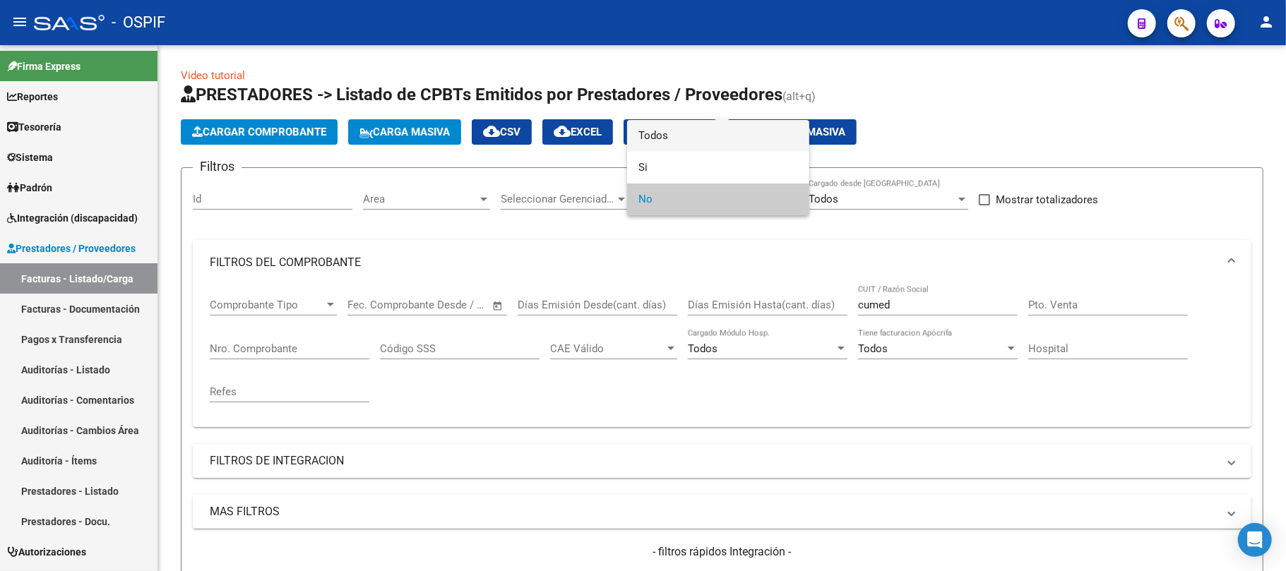
click at [665, 144] on span "Todos" at bounding box center [719, 136] width 160 height 32
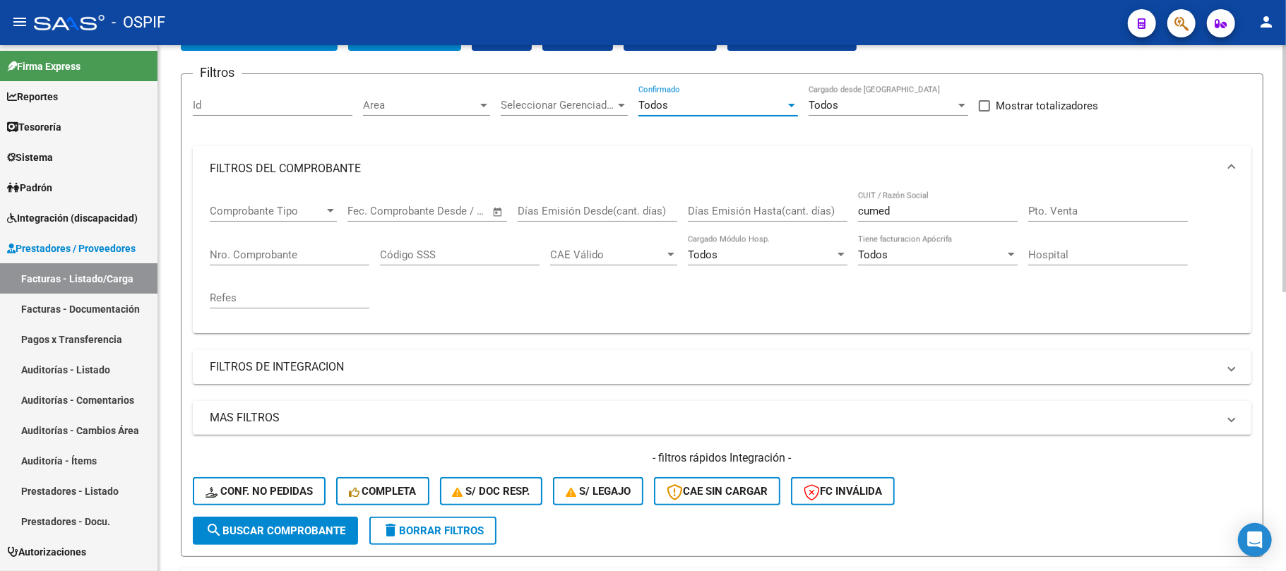
click at [297, 527] on span "search Buscar Comprobante" at bounding box center [276, 531] width 140 height 13
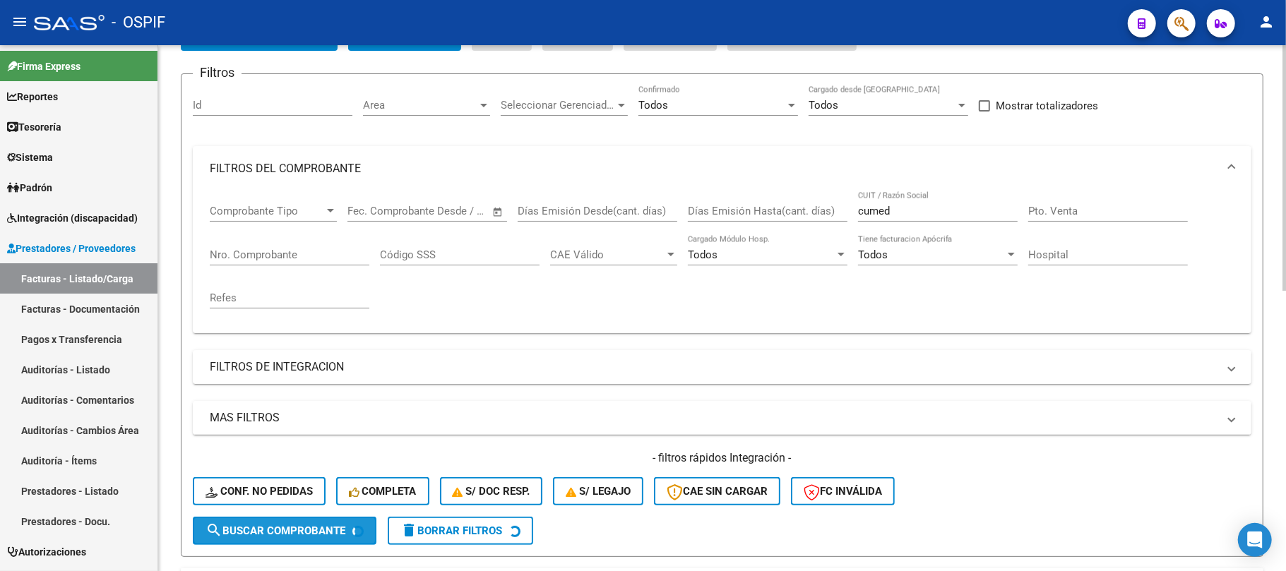
scroll to position [283, 0]
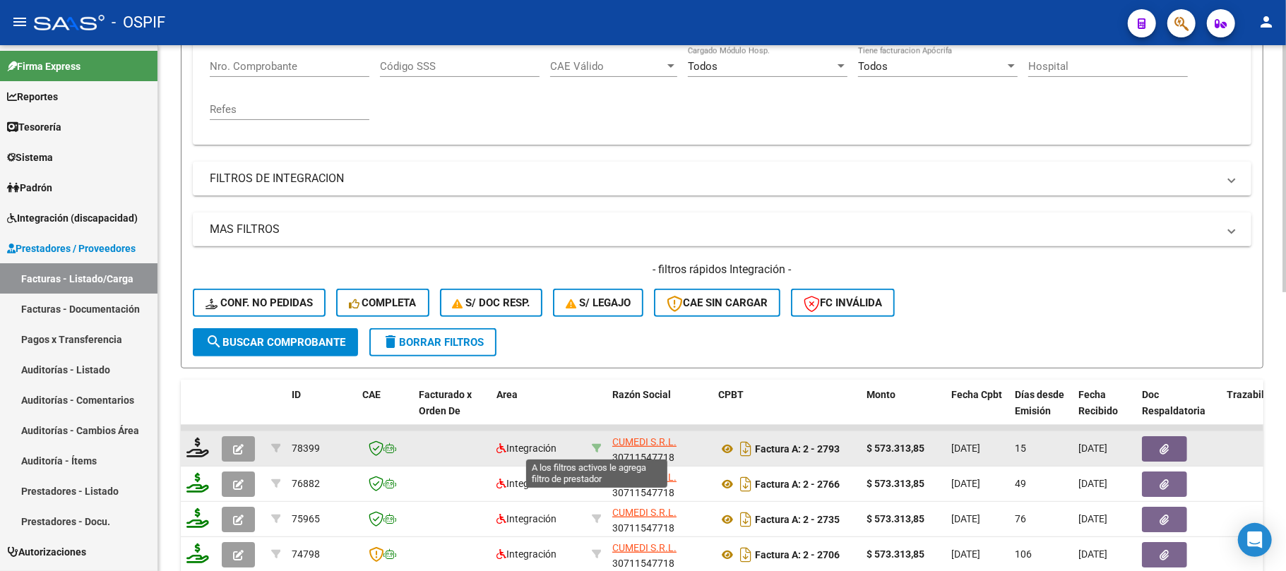
click at [593, 450] on icon at bounding box center [597, 449] width 10 height 10
type input "30711547718"
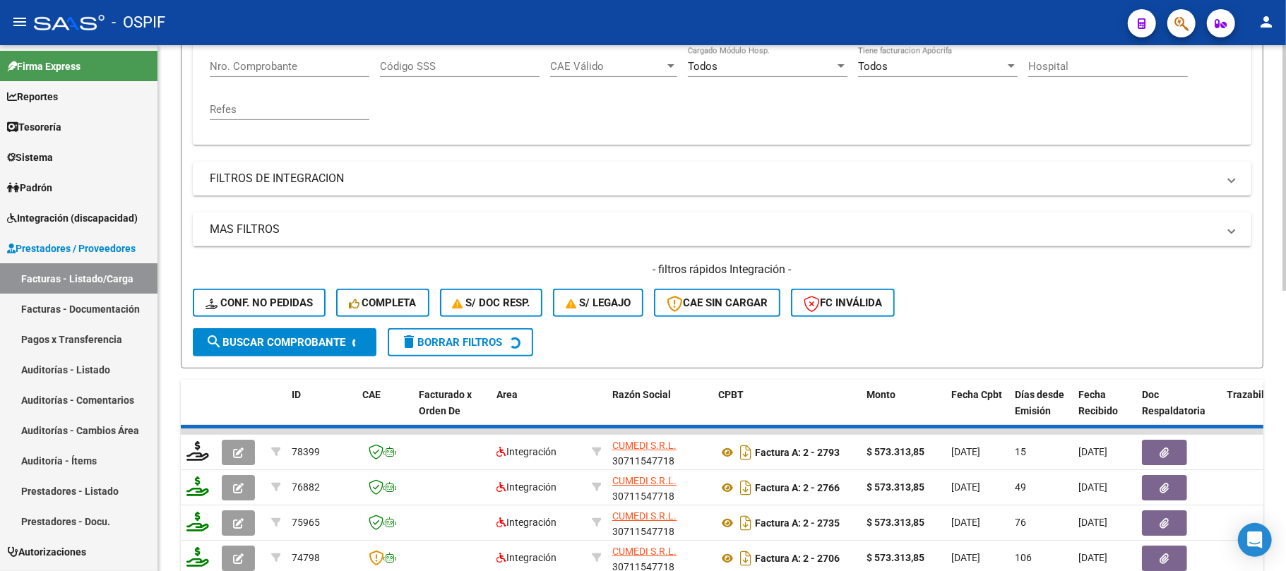
click at [308, 62] on input "Nro. Comprobante" at bounding box center [290, 66] width 160 height 13
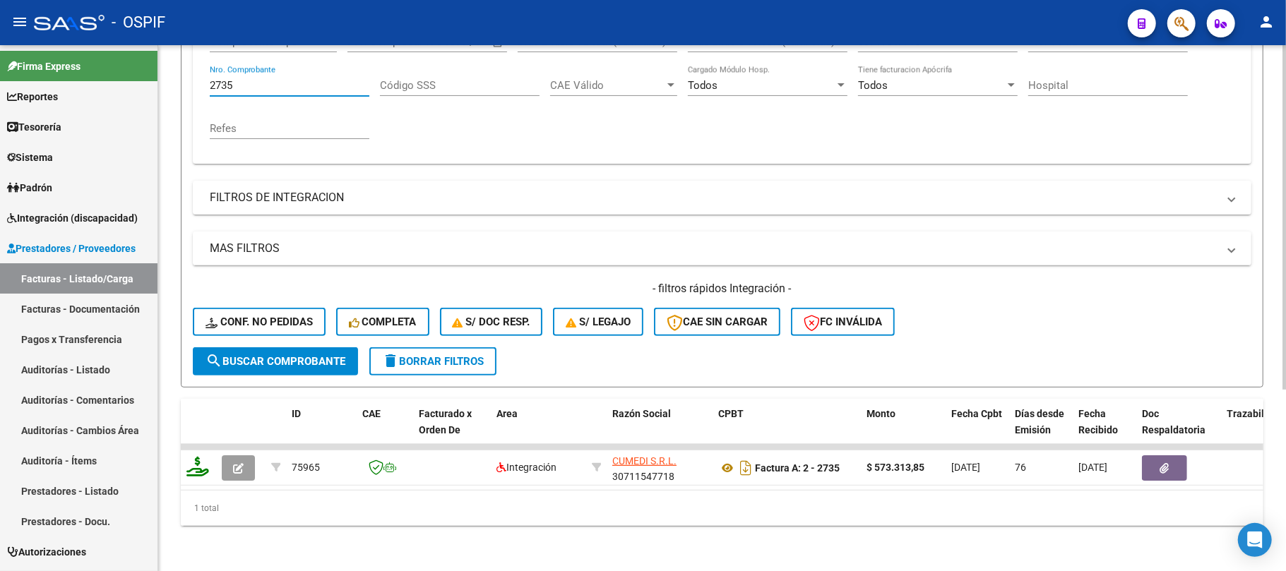
scroll to position [277, 0]
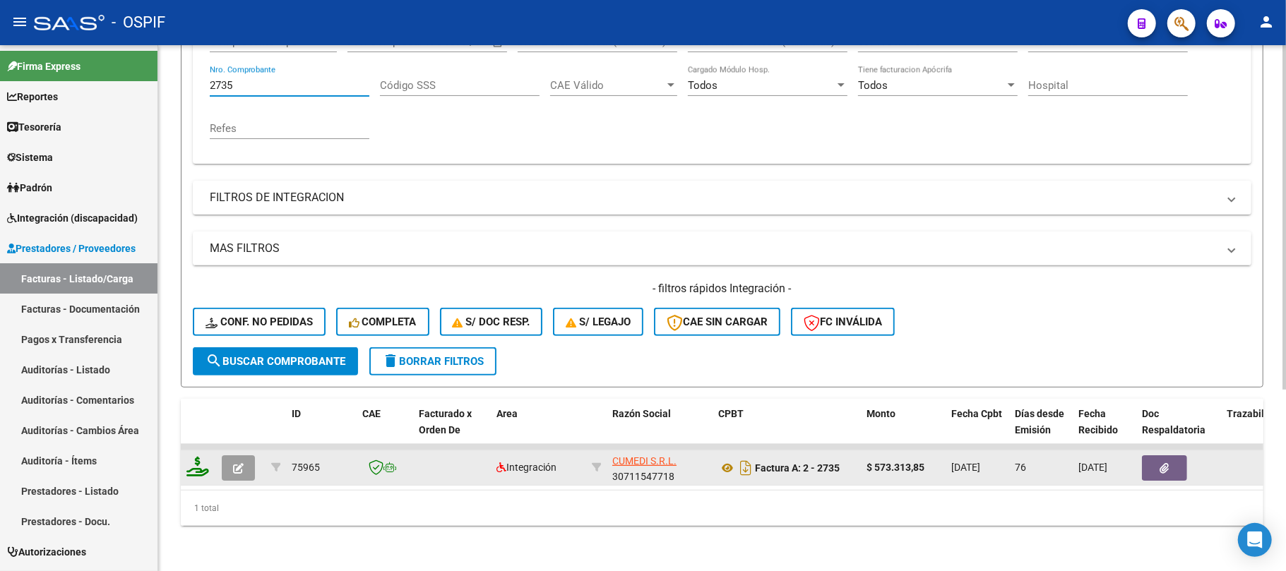
type input "2735"
click at [246, 456] on button "button" at bounding box center [238, 468] width 33 height 25
click at [227, 462] on button "button" at bounding box center [238, 468] width 33 height 25
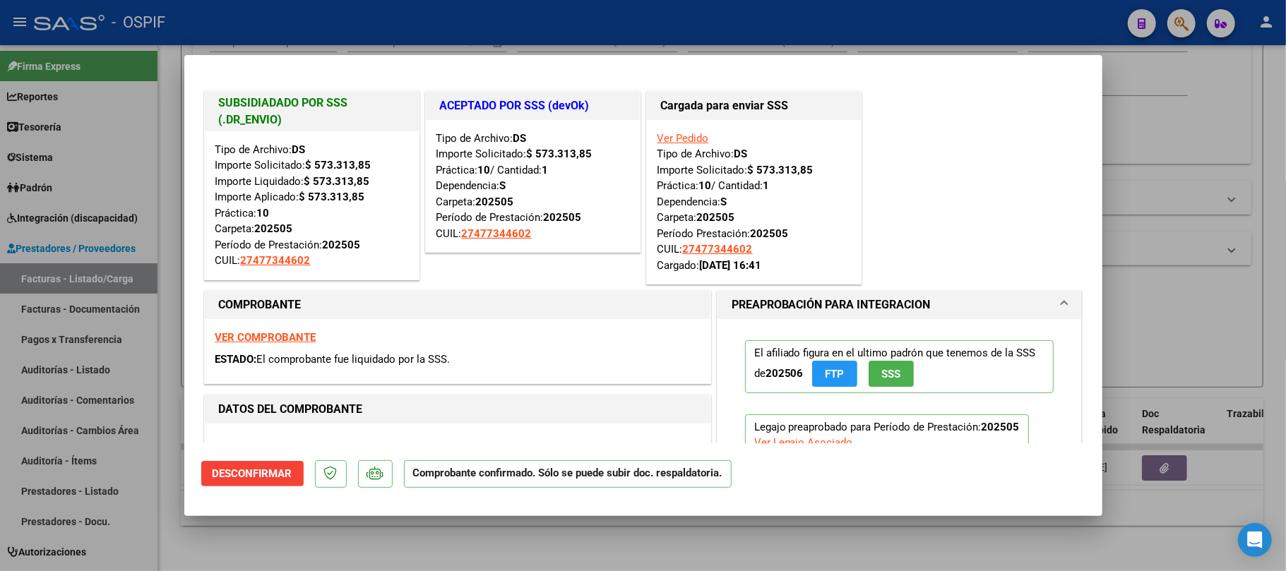
click at [597, 534] on div at bounding box center [643, 285] width 1286 height 571
type input "$ 0,00"
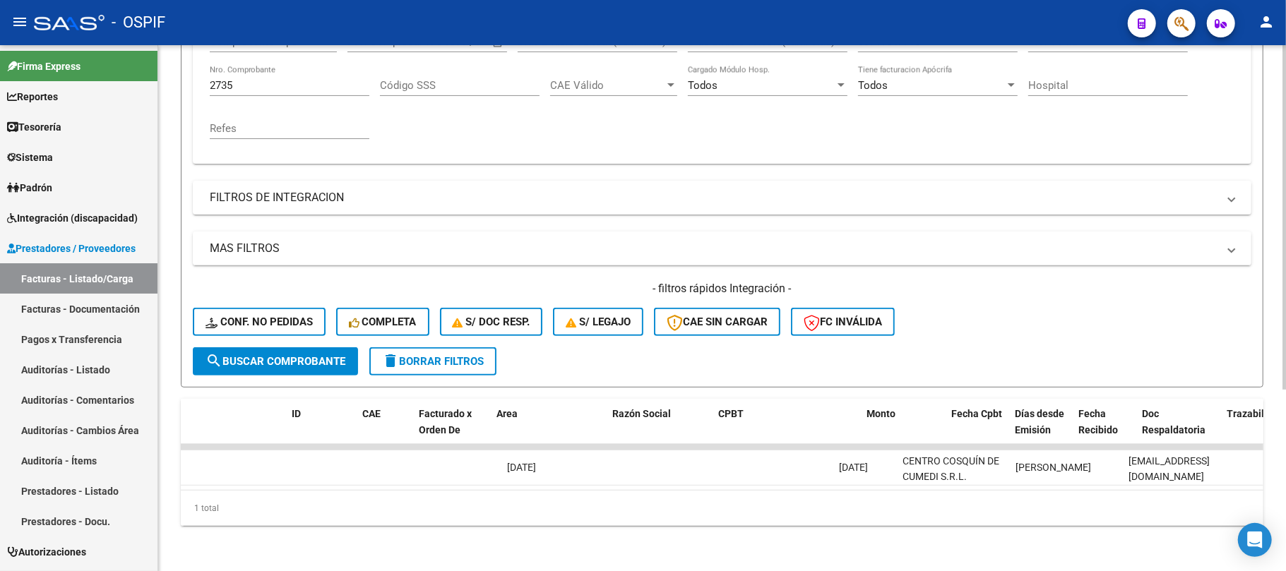
scroll to position [0, 0]
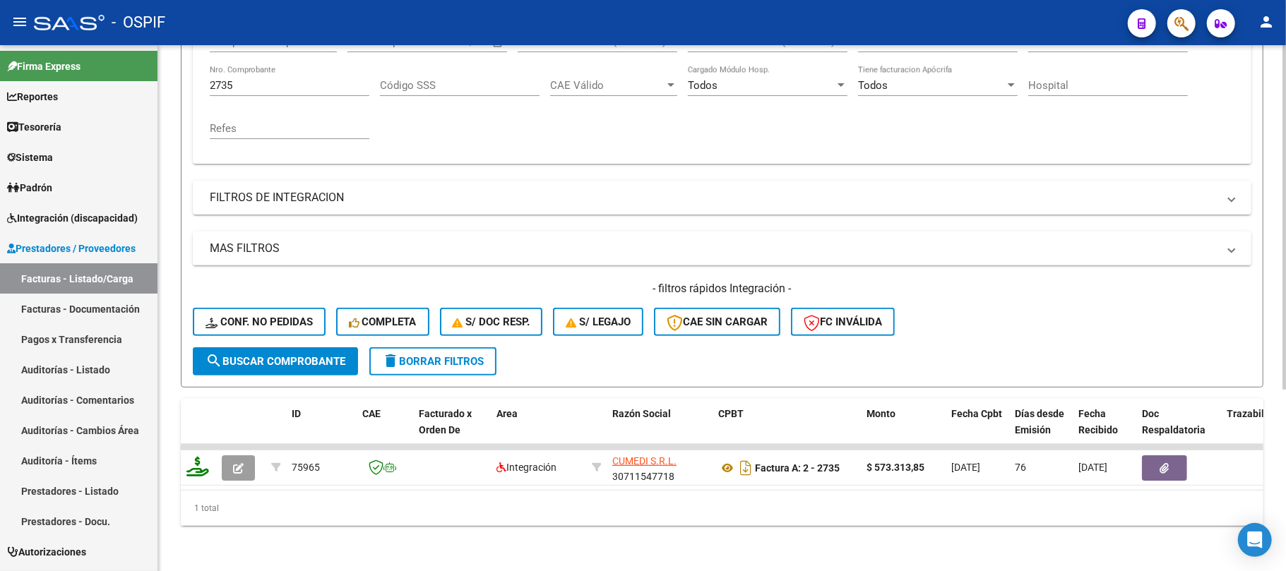
click at [592, 535] on div "Video tutorial PRESTADORES -> Listado de CPBTs Emitidos por Prestadores / Prove…" at bounding box center [722, 177] width 1128 height 790
click at [379, 349] on button "delete Borrar Filtros" at bounding box center [432, 362] width 127 height 28
